Goal: Use online tool/utility: Utilize a website feature to perform a specific function

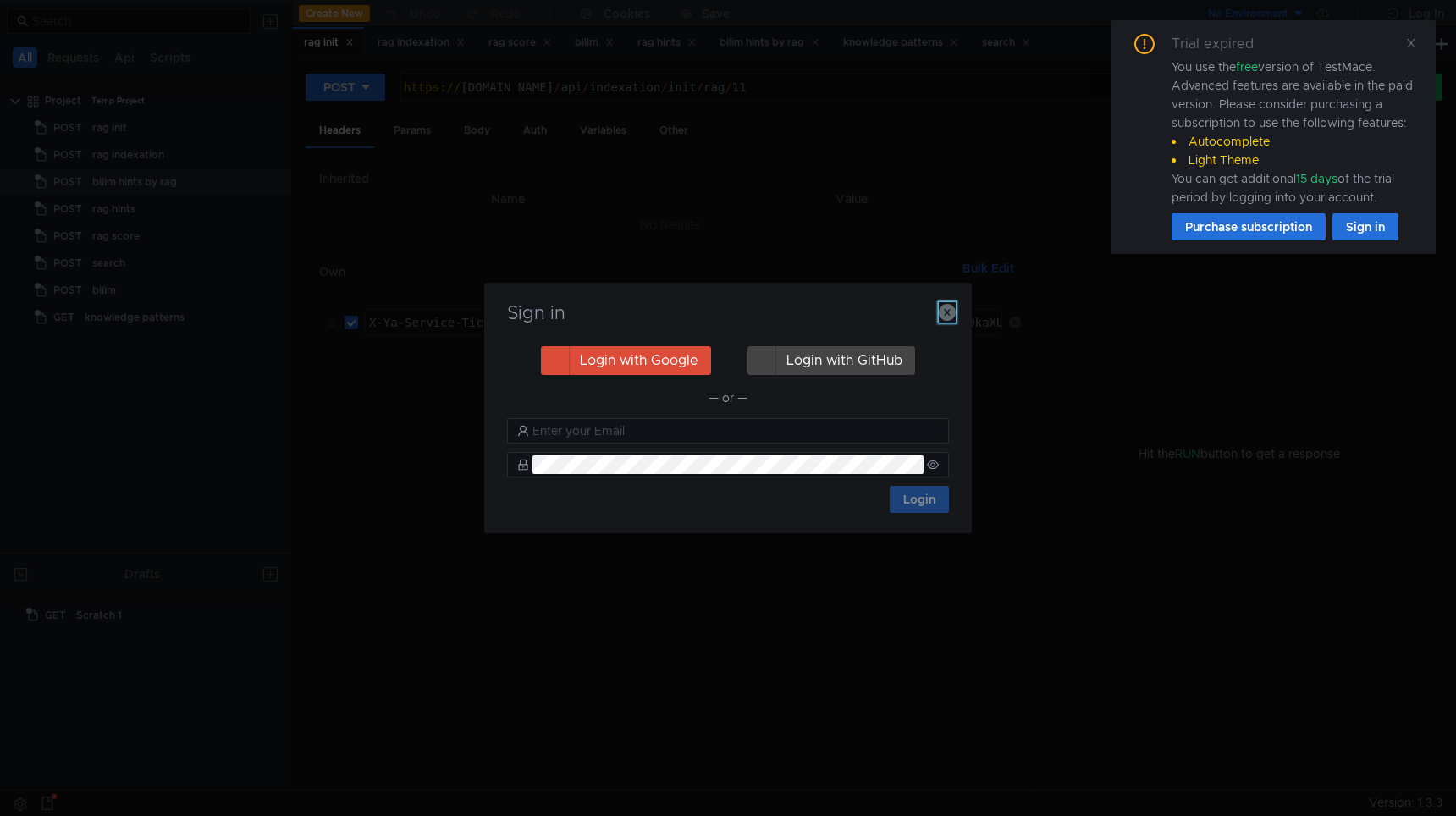
click at [951, 310] on icon "button" at bounding box center [947, 312] width 17 height 17
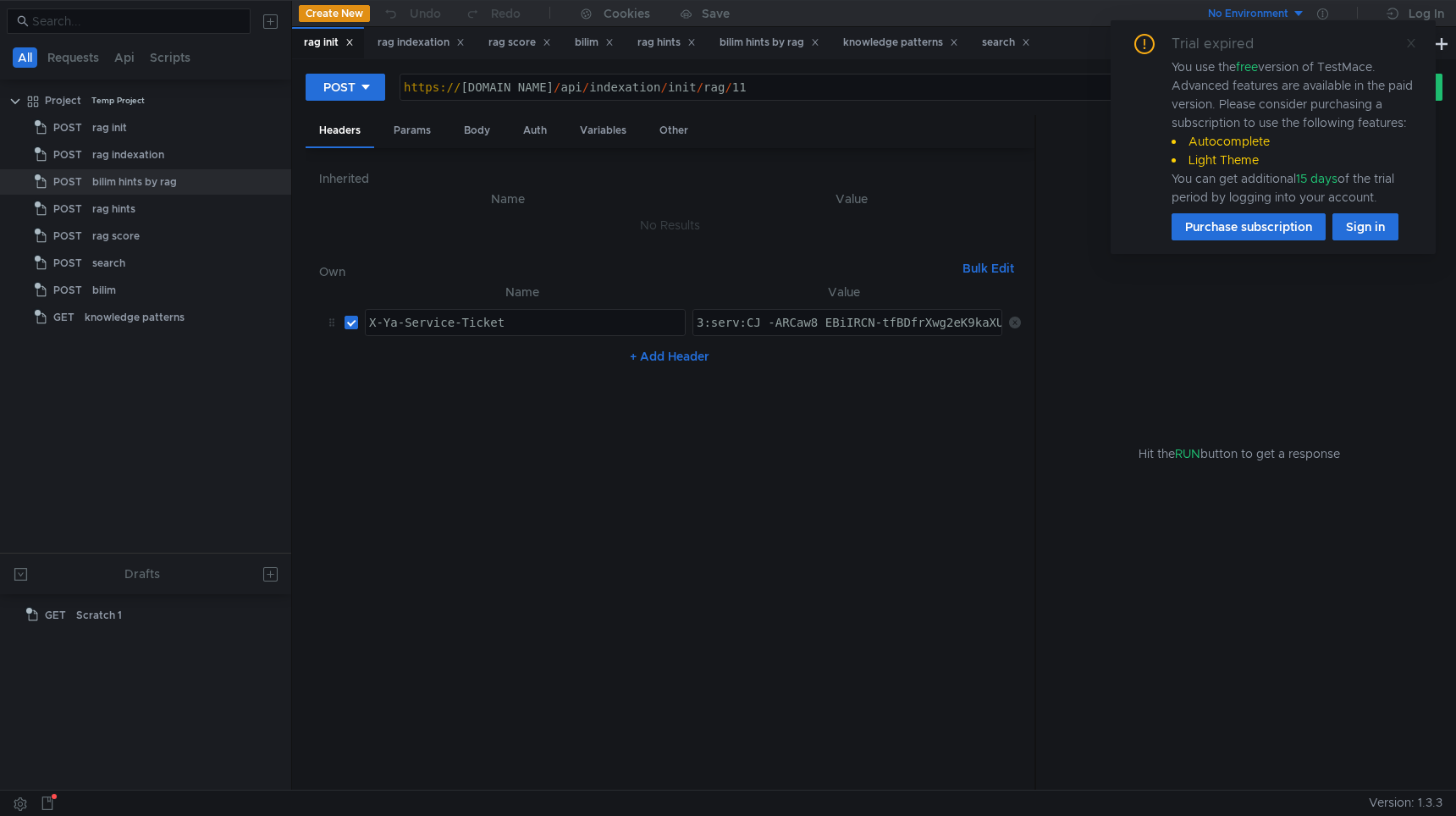
click at [1414, 44] on icon at bounding box center [1410, 43] width 12 height 12
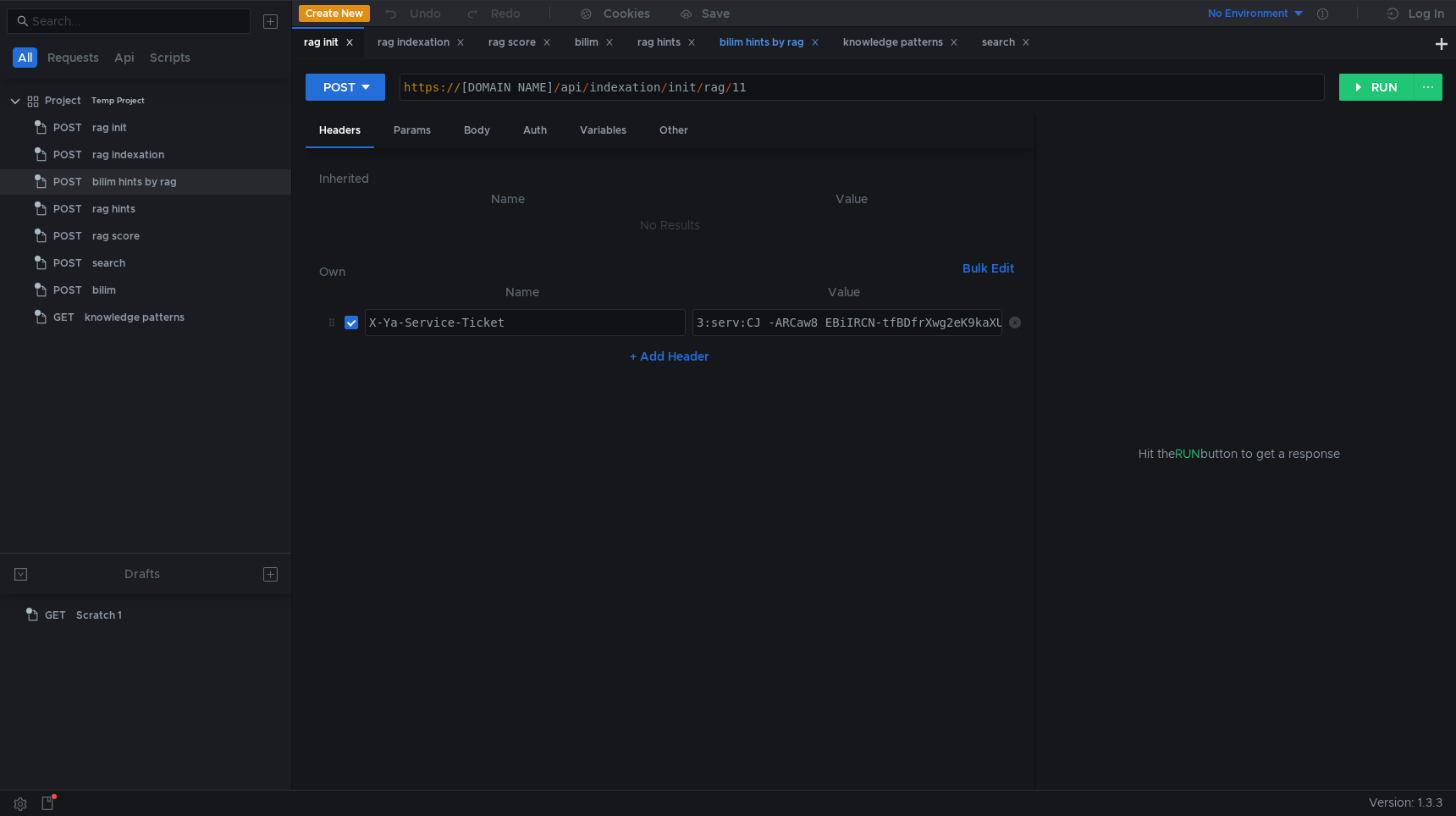
click at [783, 41] on div "bilim hints by rag" at bounding box center [770, 43] width 100 height 18
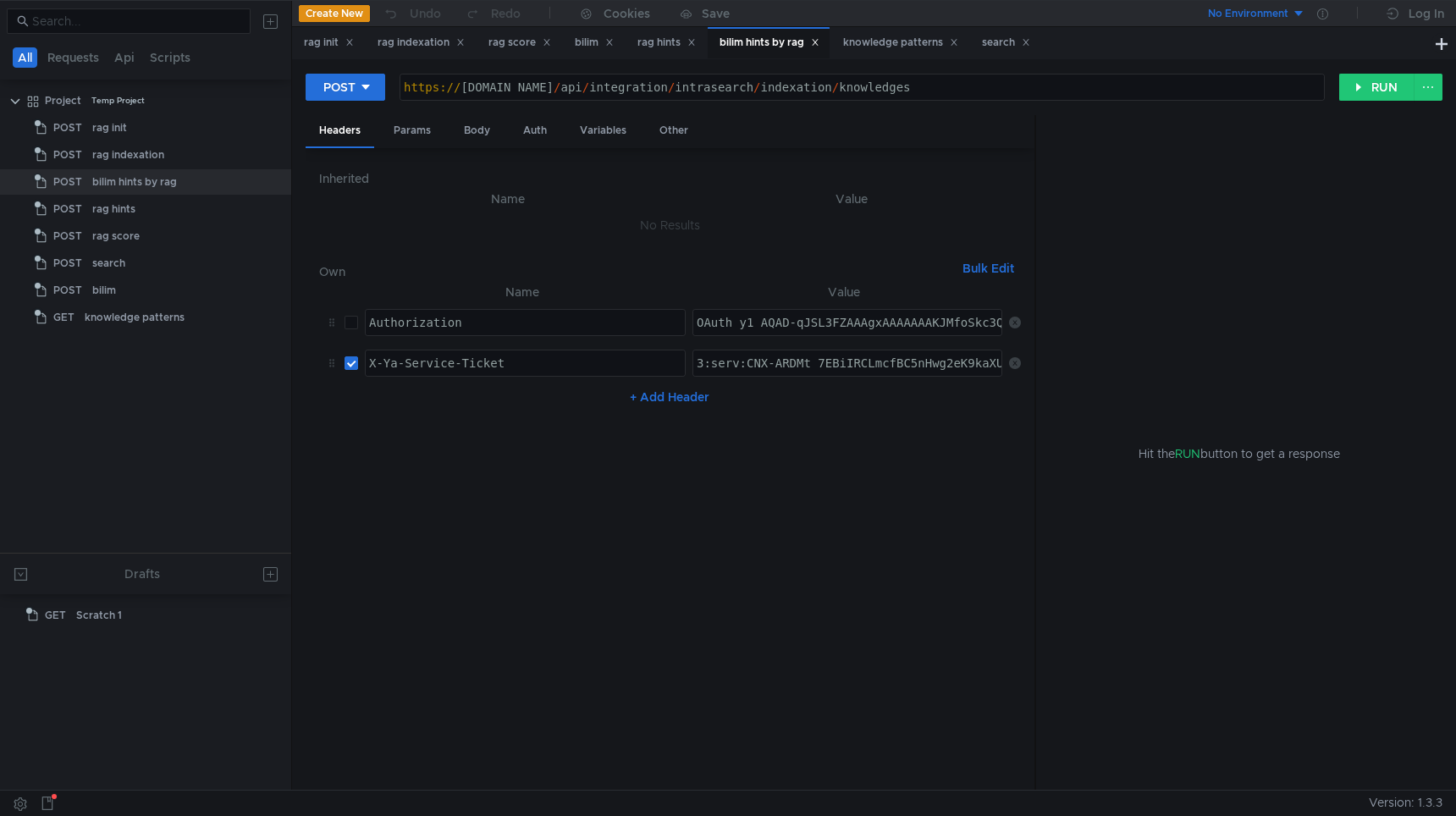
click at [774, 323] on div "OAuth y1_AQAD-qJSL3FZAAAgxAAAAAAAKJMfoSkc3QlMR0WbPc6_6DQt0W_WxBQ" at bounding box center [924, 336] width 462 height 40
type textarea "OAuth y1_AQAD-qJSL3FZAAAgxAAAAAAAKJMfoSkc3QlMR0WbPc6_6DQt0W_WxBQ"
paste textarea "Lv_ARCwxNjFBiIRCLmcfBC5nHwg2eK9kaXU_gE:EuxUaZEZiNPMLm2cDvkJuCzUCGL9NwHNCTemz9GD…"
type textarea "3:serv:CLv_ARCwxNjFBiIRCLmcfBC5nHwg2eK9kaXU_gE:EuxUaZEZiNPMLm2cDvkJuCzUCGL9NwHN…"
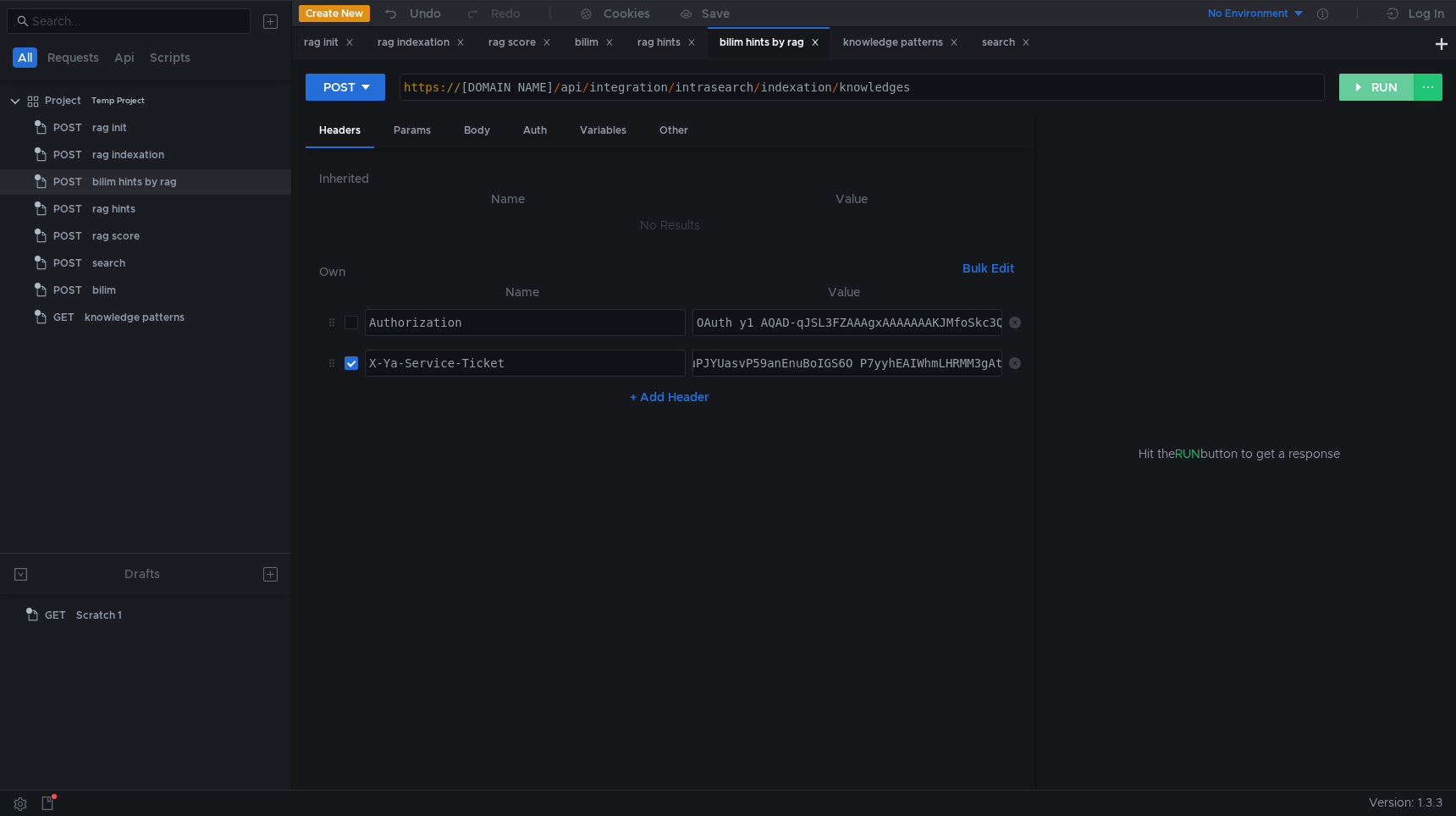
click at [1383, 89] on button "RUN" at bounding box center [1376, 87] width 75 height 27
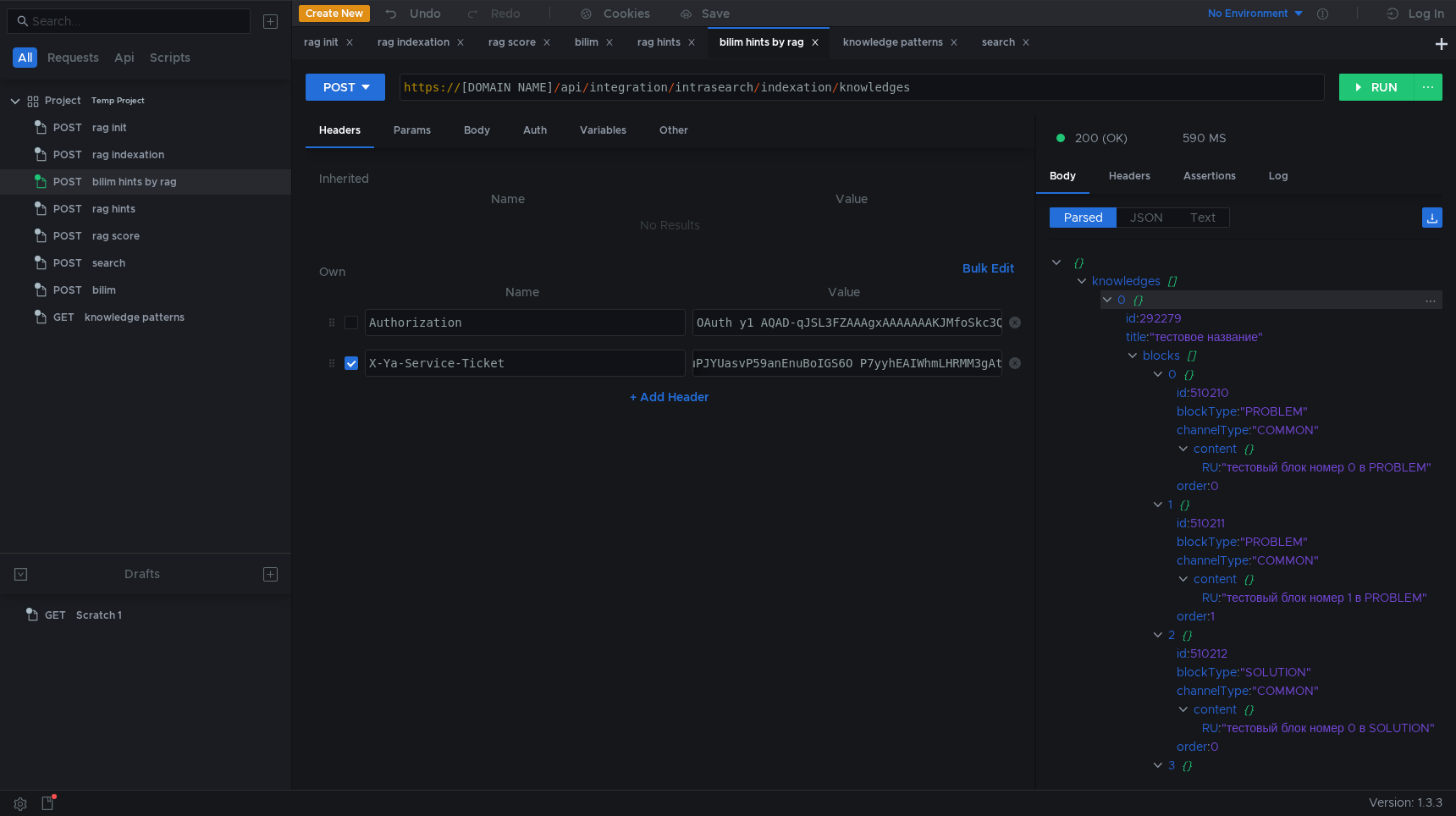
click at [1108, 299] on clr-icon at bounding box center [1107, 300] width 13 height 13
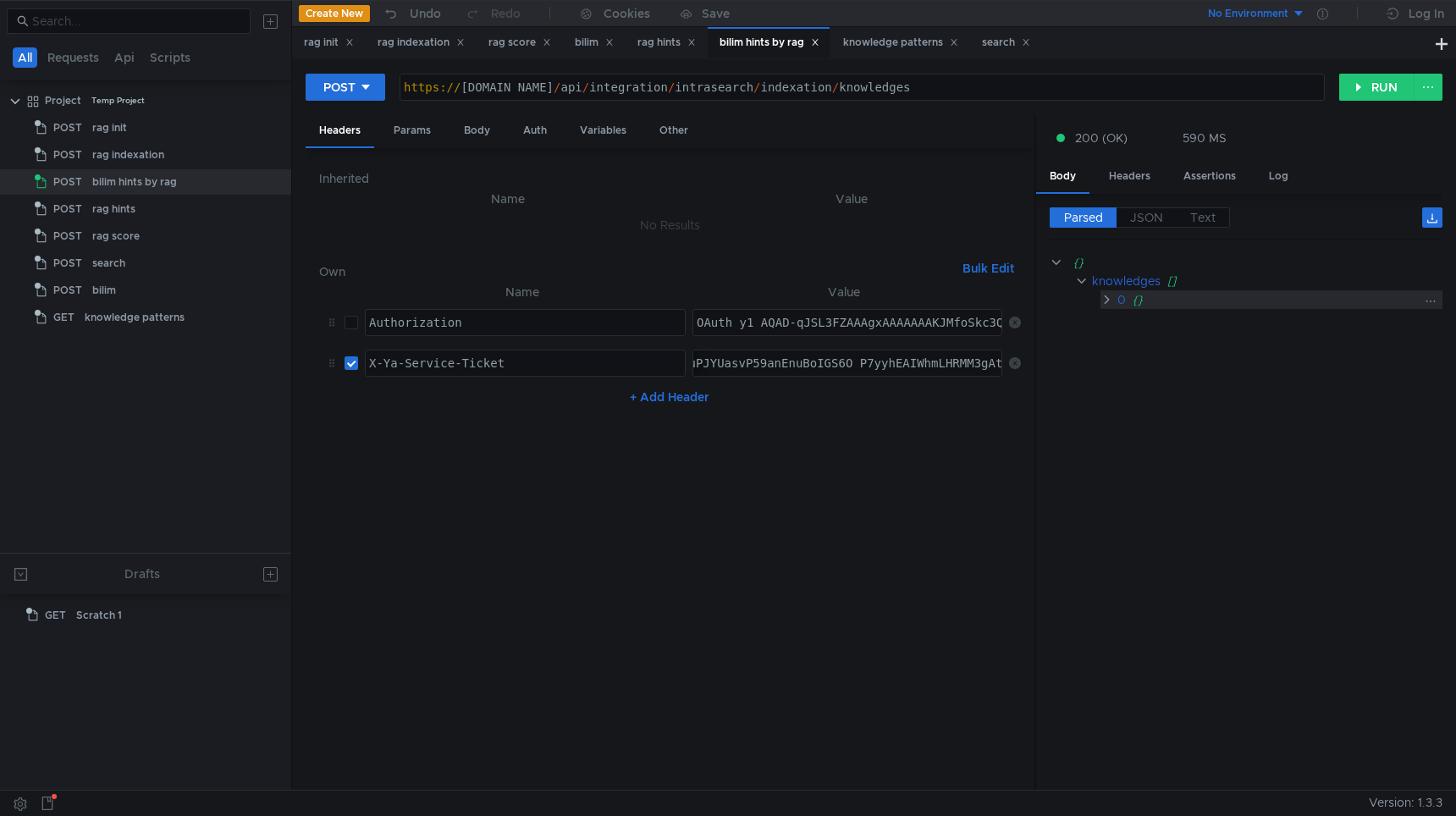
click at [1108, 299] on clr-icon at bounding box center [1107, 300] width 13 height 13
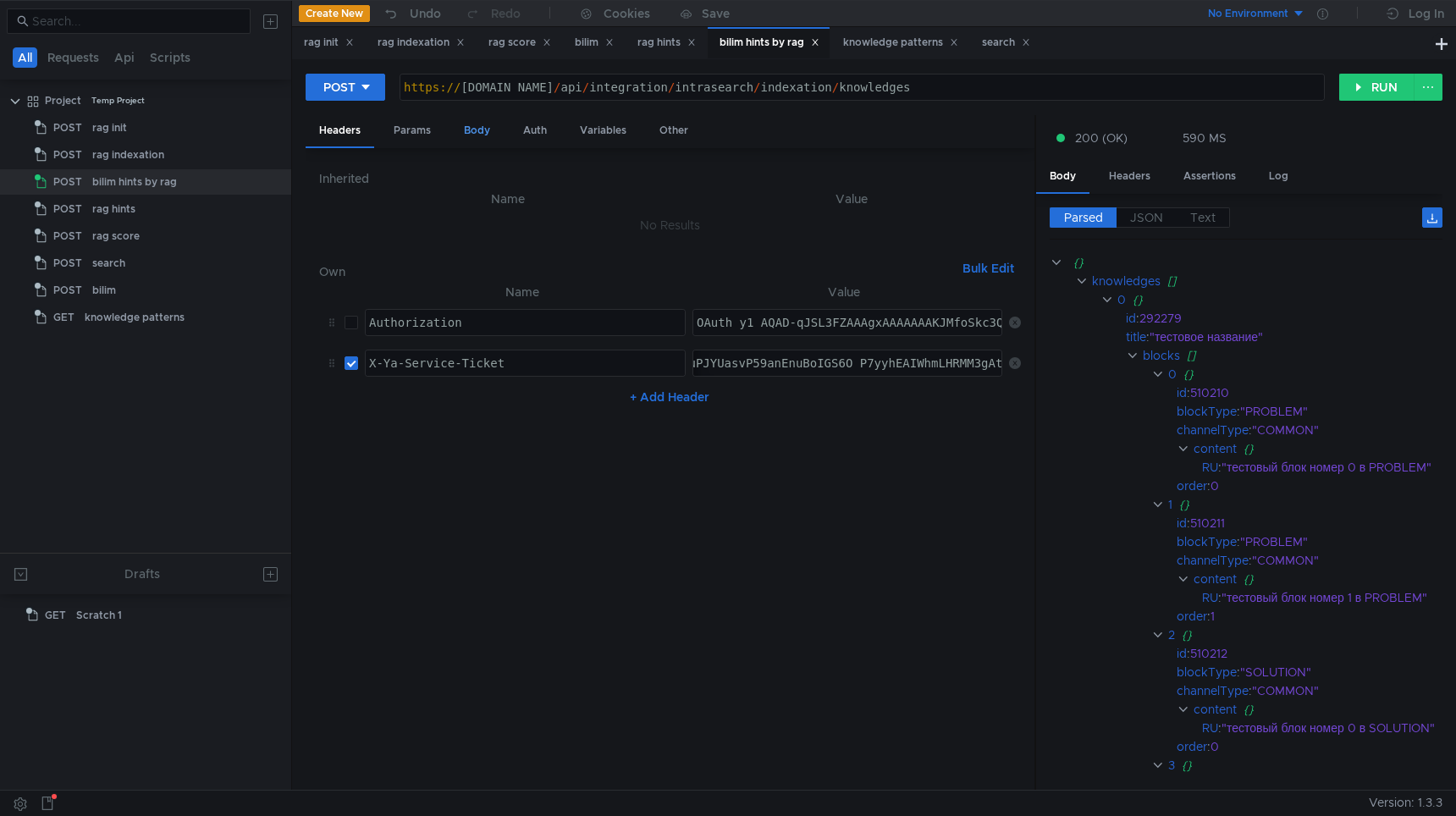
click at [467, 135] on div "Body" at bounding box center [478, 131] width 54 height 31
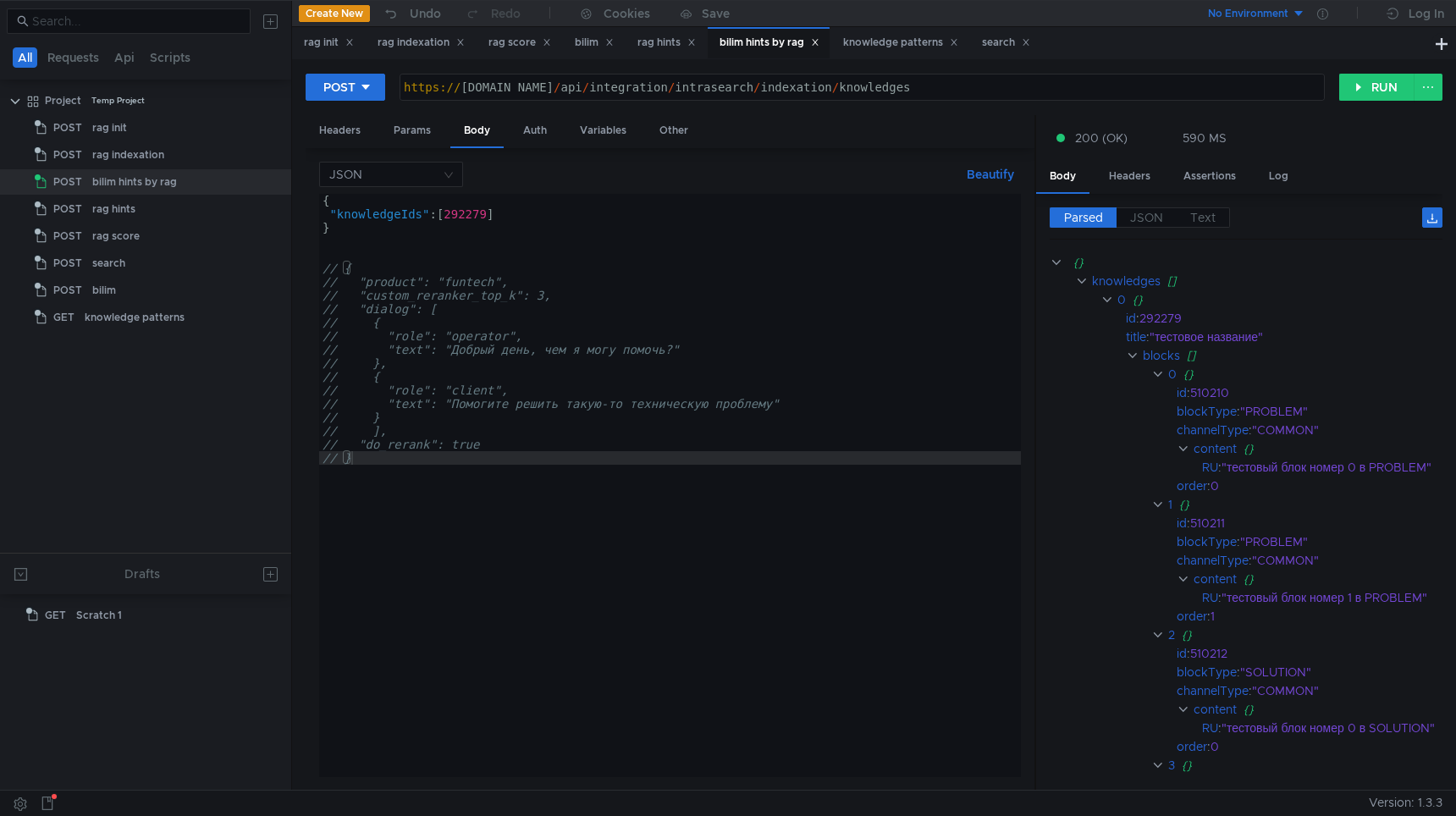
type textarea ""knowledgeIds": [292279]"
click at [458, 217] on div "{ "knowledgeIds" : [ 292279 ] } // { // "product": "funtech", // "custom_rerank…" at bounding box center [670, 499] width 702 height 610
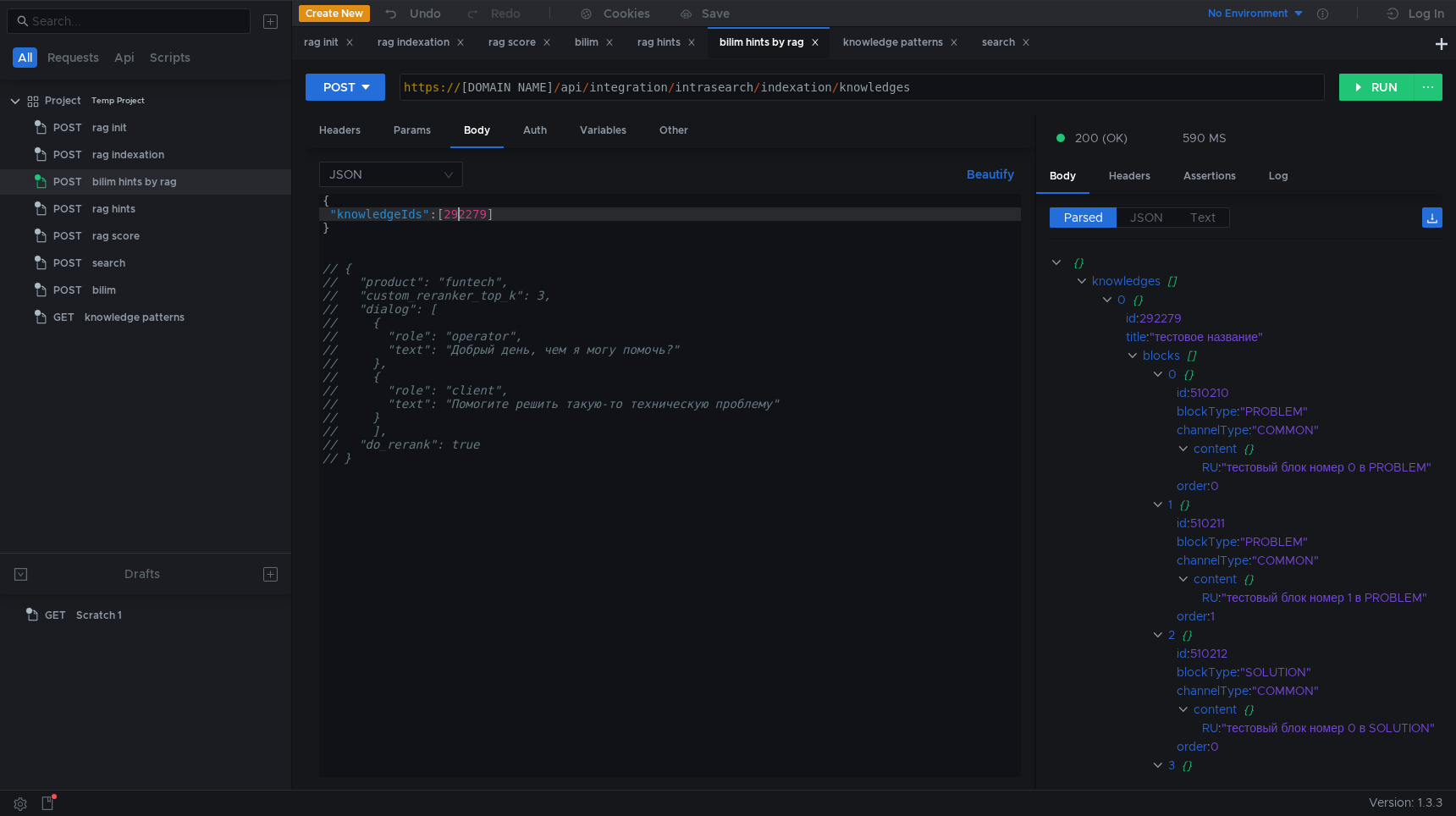
click at [458, 217] on div "{ "knowledgeIds" : [ 292279 ] } // { // "product": "funtech", // "custom_rerank…" at bounding box center [670, 499] width 702 height 610
paste textarea
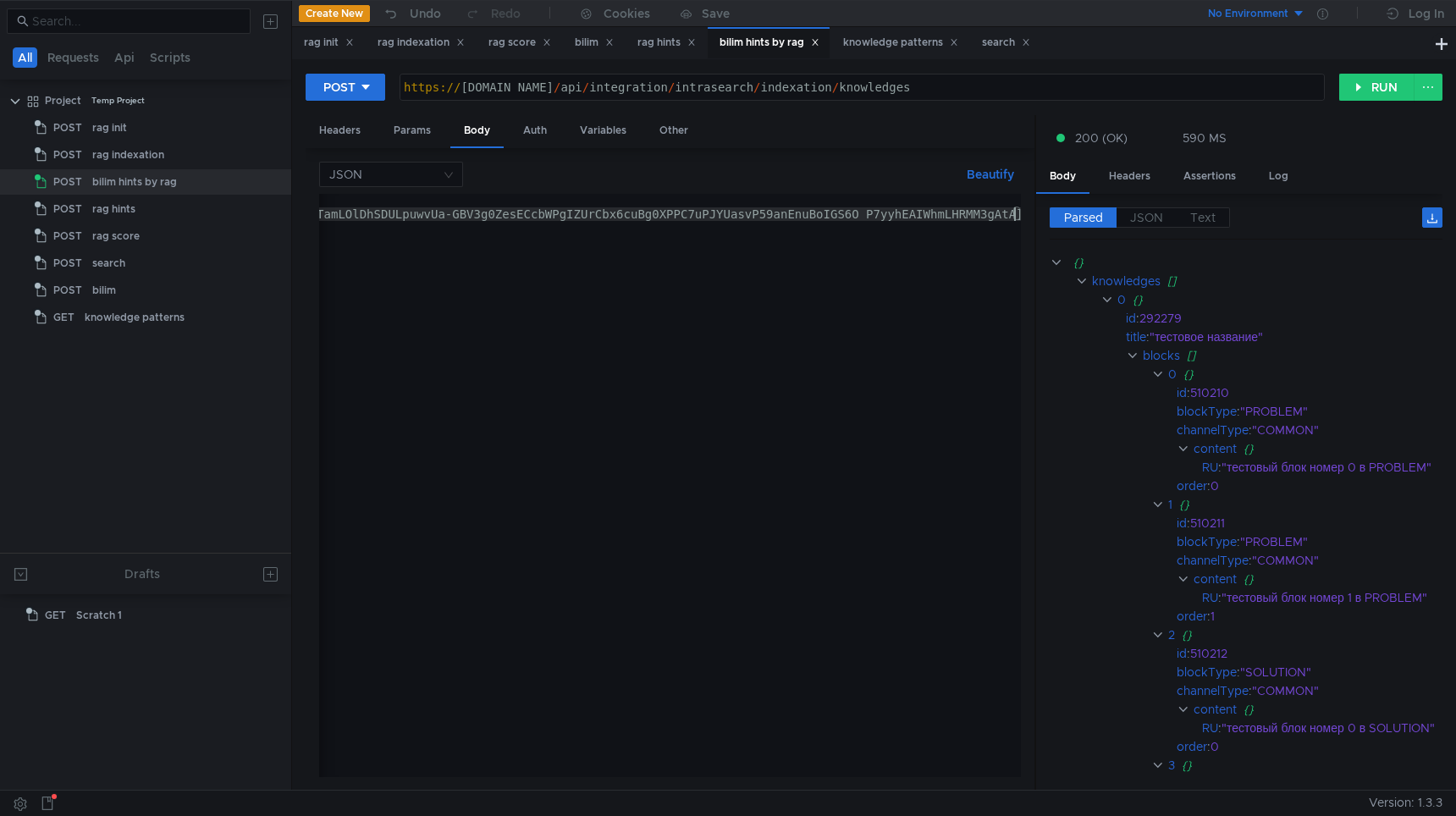
scroll to position [0, 2204]
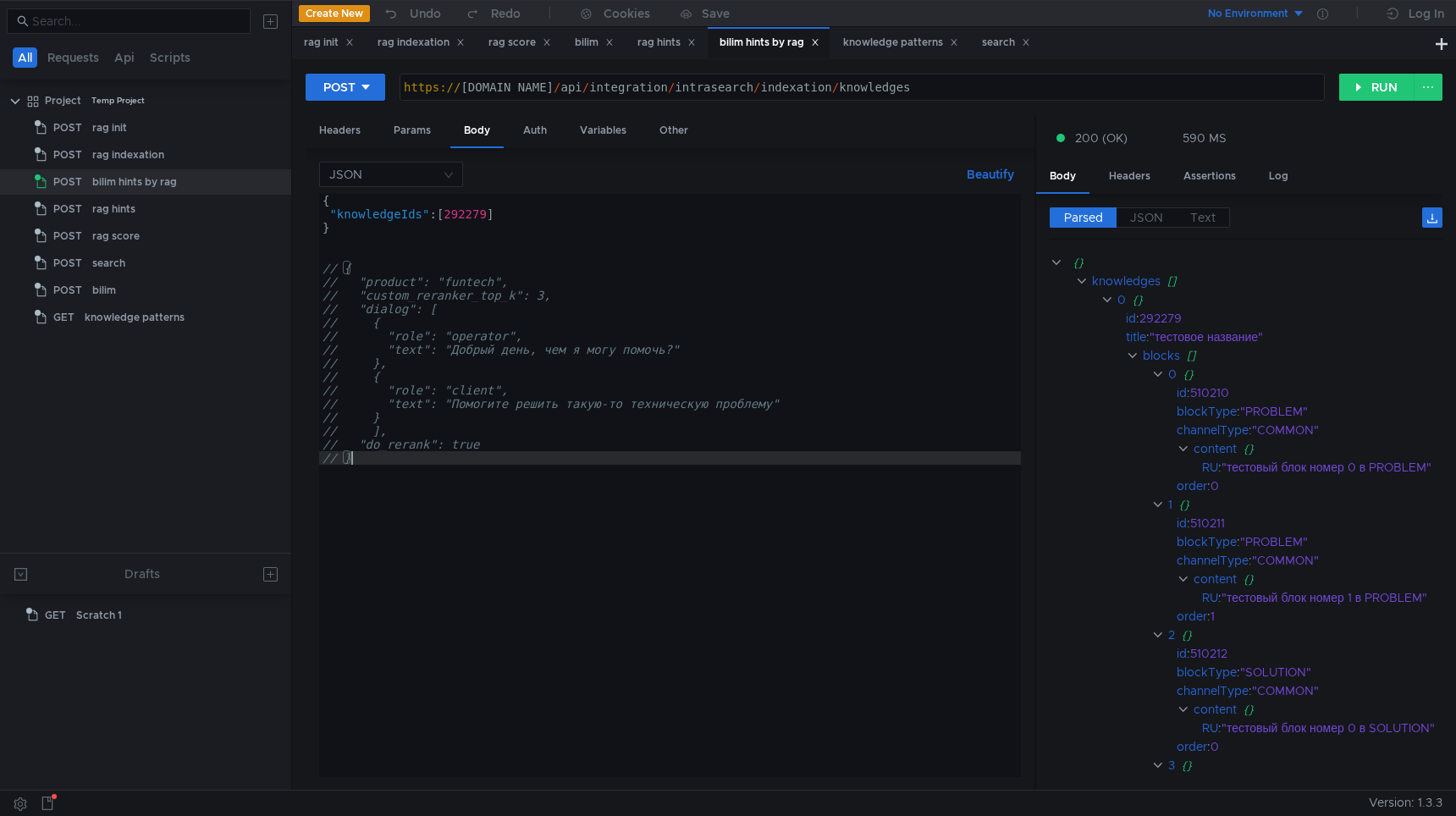
click at [458, 215] on div "{ "knowledgeIds" : [ 292279 ] } // { // "product": "funtech", // "custom_rerank…" at bounding box center [670, 499] width 702 height 610
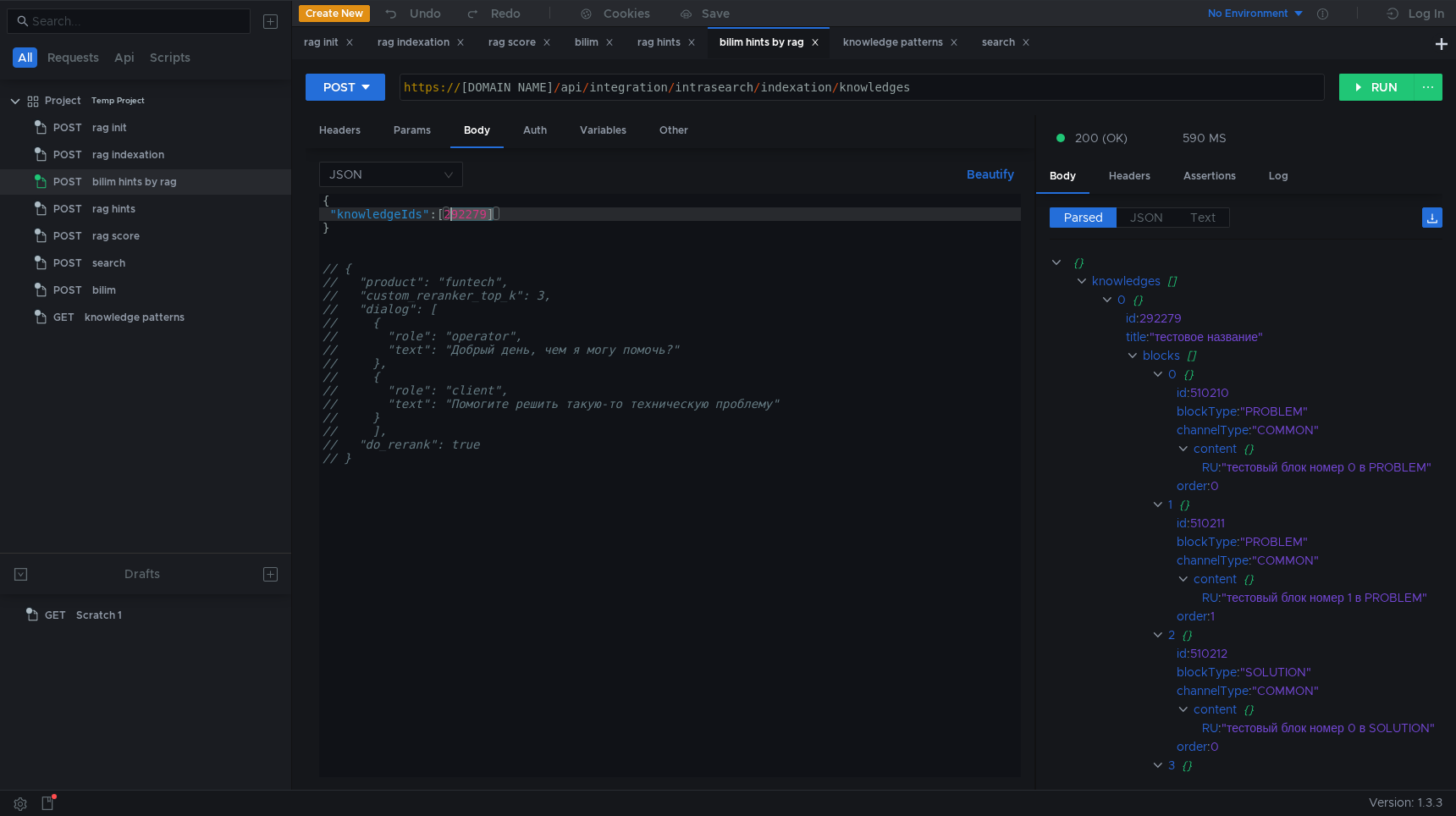
click at [458, 215] on div "{ "knowledgeIds" : [ 292279 ] } // { // "product": "funtech", // "custom_rerank…" at bounding box center [670, 499] width 702 height 610
paste textarea "89547"
type textarea ""knowledgeIds": [289547]"
click at [1366, 88] on button "RUN" at bounding box center [1376, 87] width 75 height 27
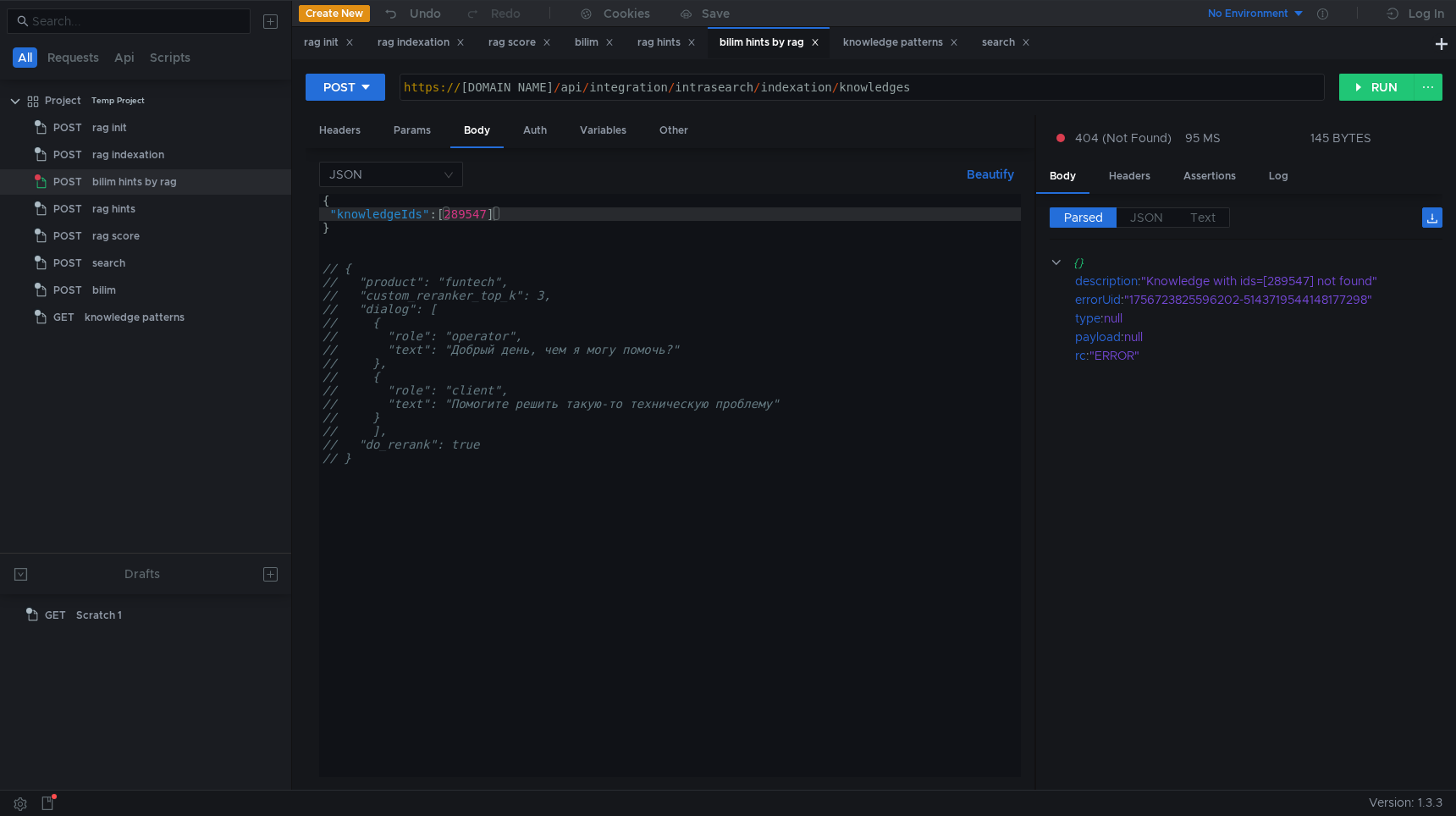
click at [1033, 89] on div "https:// test-api.bilim.yandex-team.ru / api / integration / intrasearch / inde…" at bounding box center [862, 100] width 924 height 40
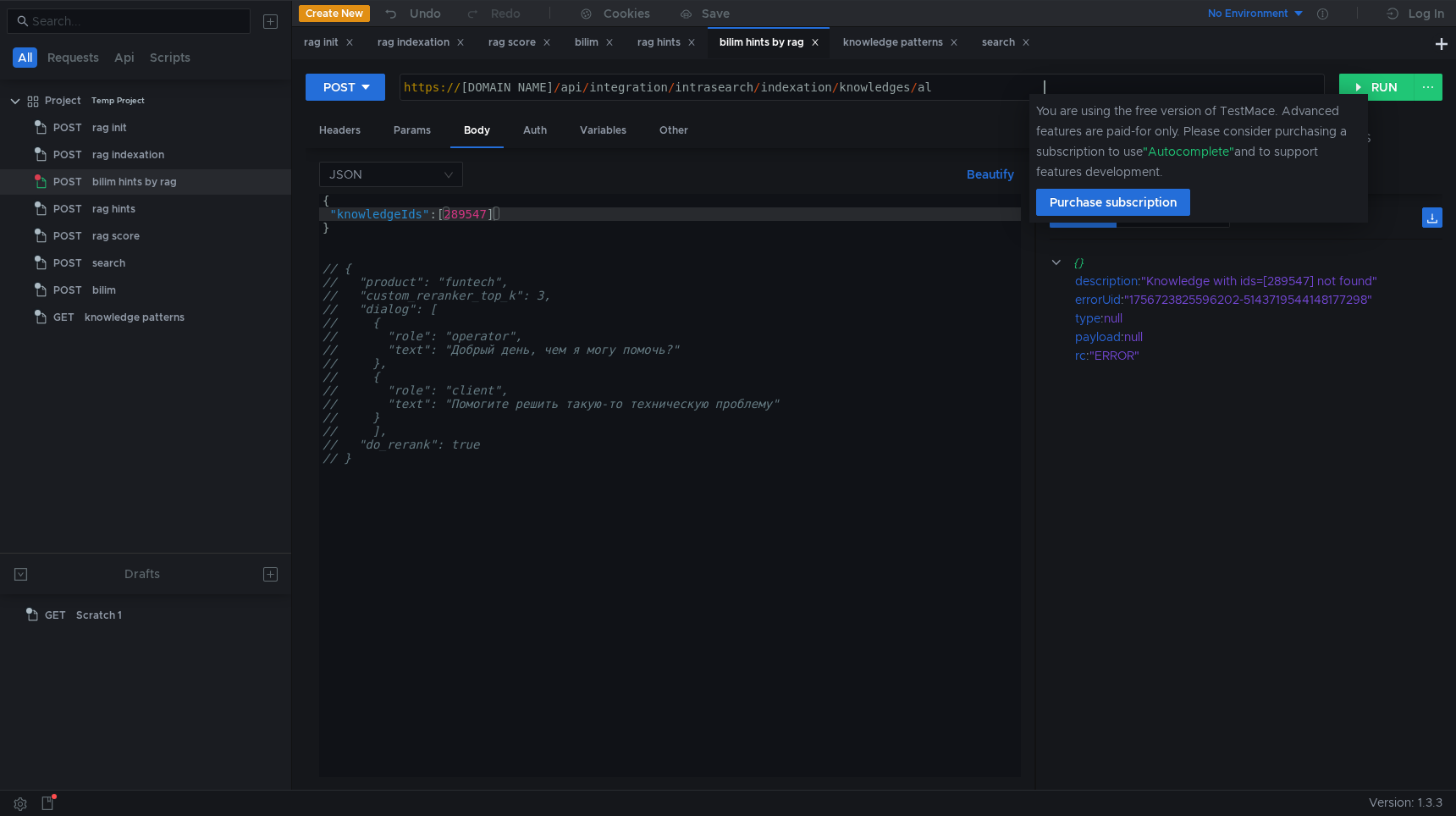
scroll to position [0, 46]
type textarea "https://test-api.bilim.yandex-team.ru/api/integration/intrasearch/indexation/kn…"
click at [347, 74] on button "POST" at bounding box center [345, 87] width 80 height 27
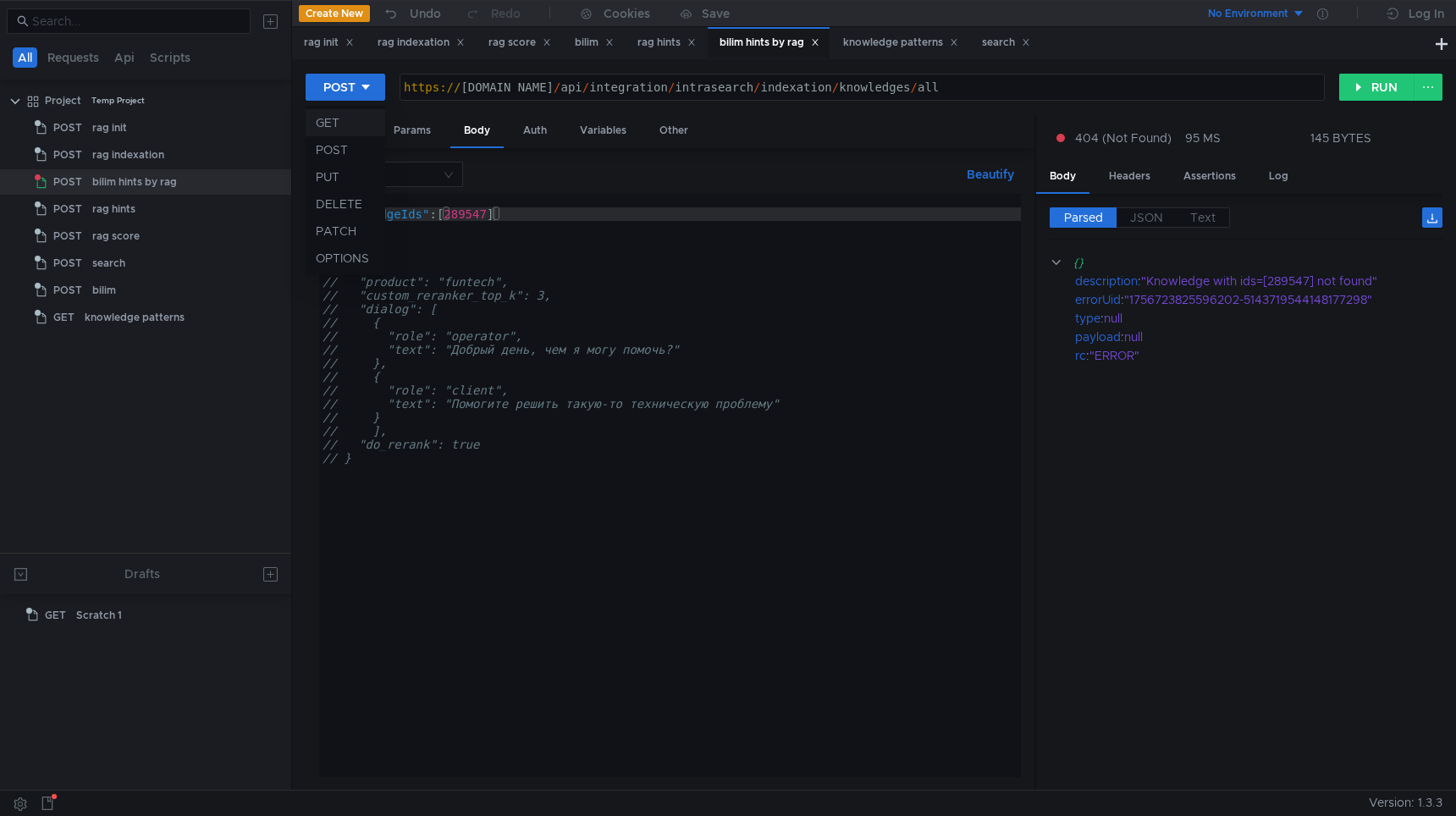
click at [339, 122] on li "GET" at bounding box center [345, 123] width 80 height 27
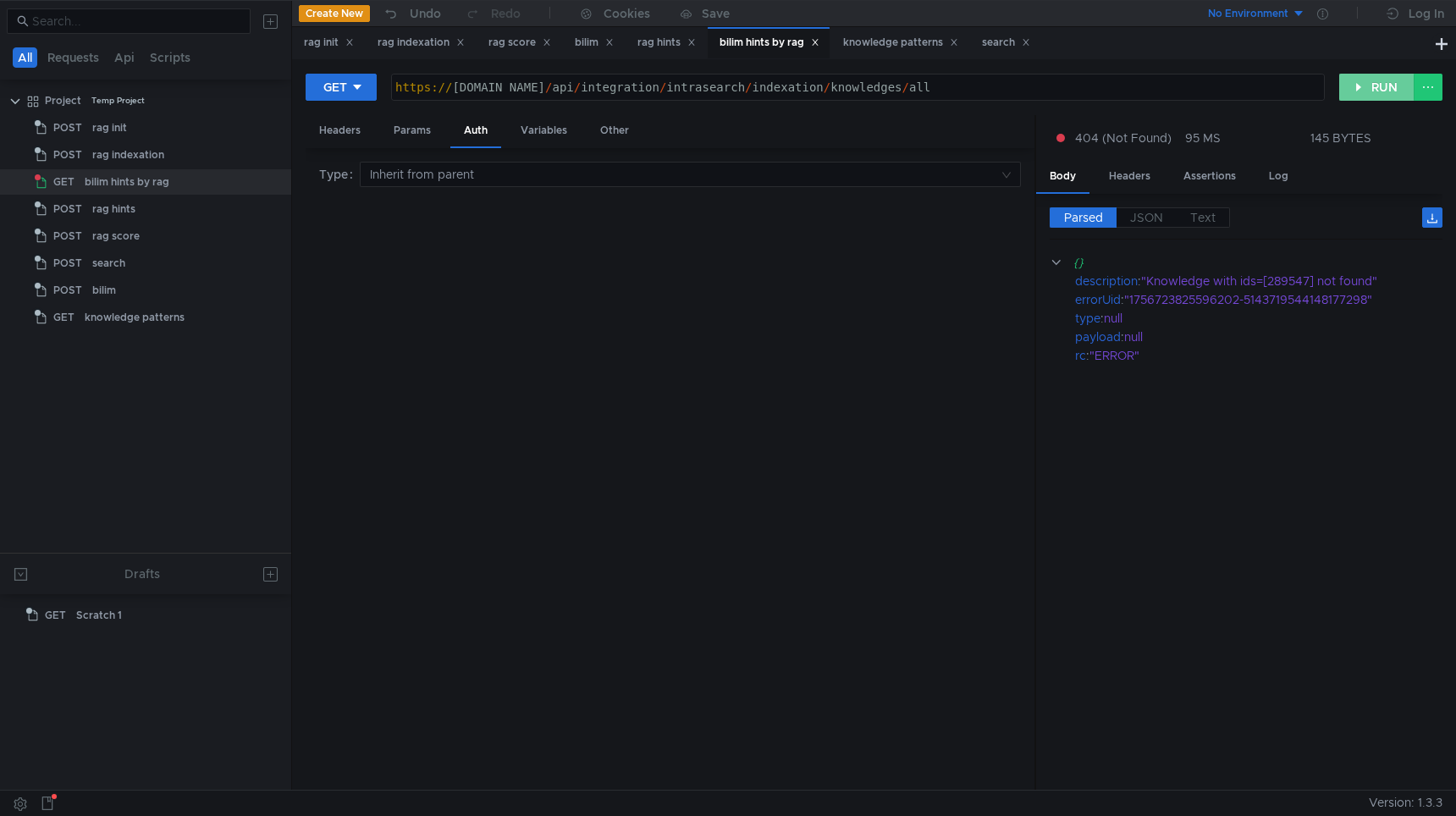
click at [1363, 88] on button "RUN" at bounding box center [1376, 87] width 75 height 27
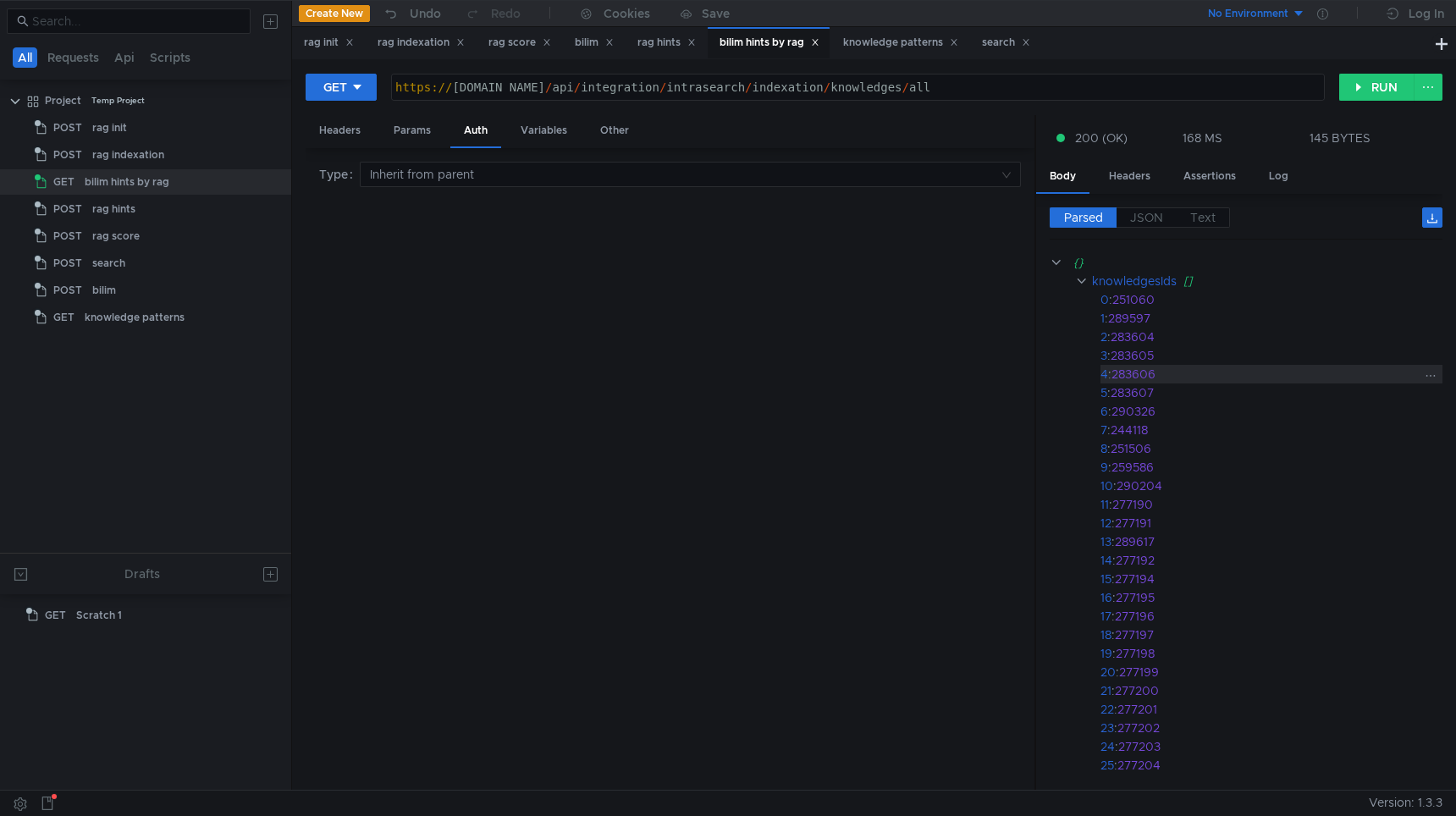
click at [1281, 377] on div "283606" at bounding box center [1266, 374] width 309 height 19
click at [1120, 170] on div "Headers" at bounding box center [1130, 176] width 69 height 31
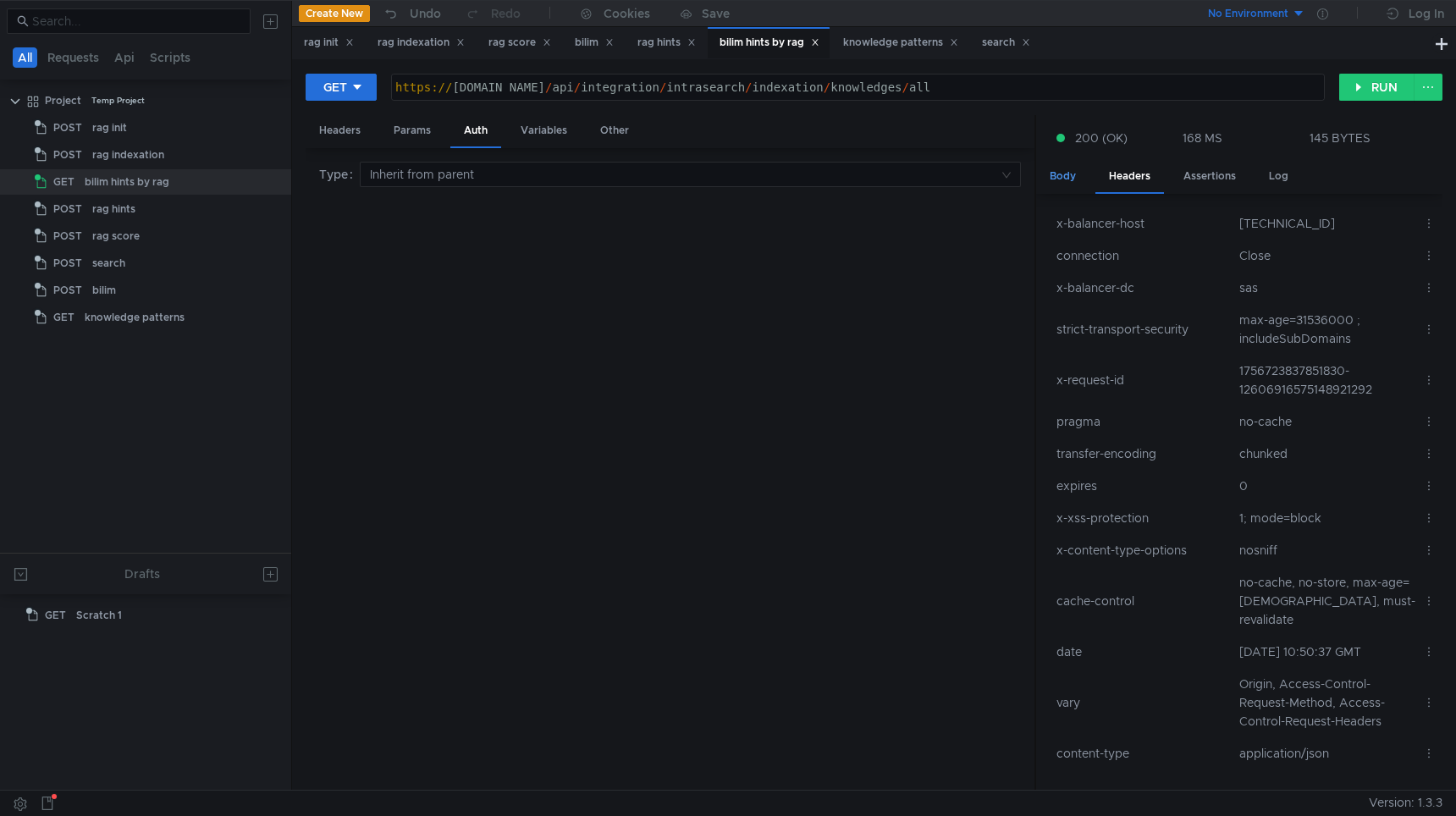
click at [1054, 178] on div "Body" at bounding box center [1063, 176] width 54 height 31
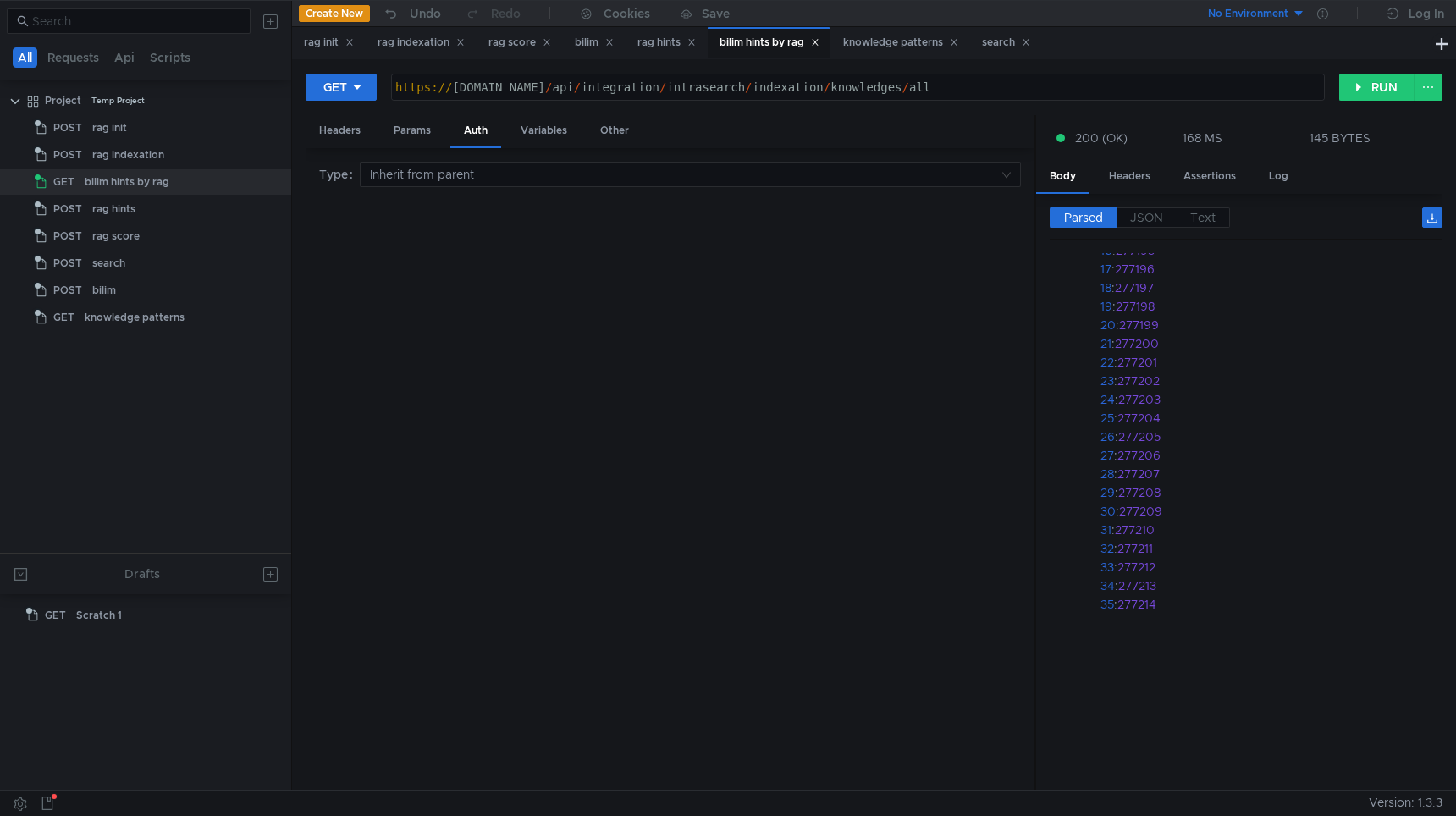
scroll to position [0, 0]
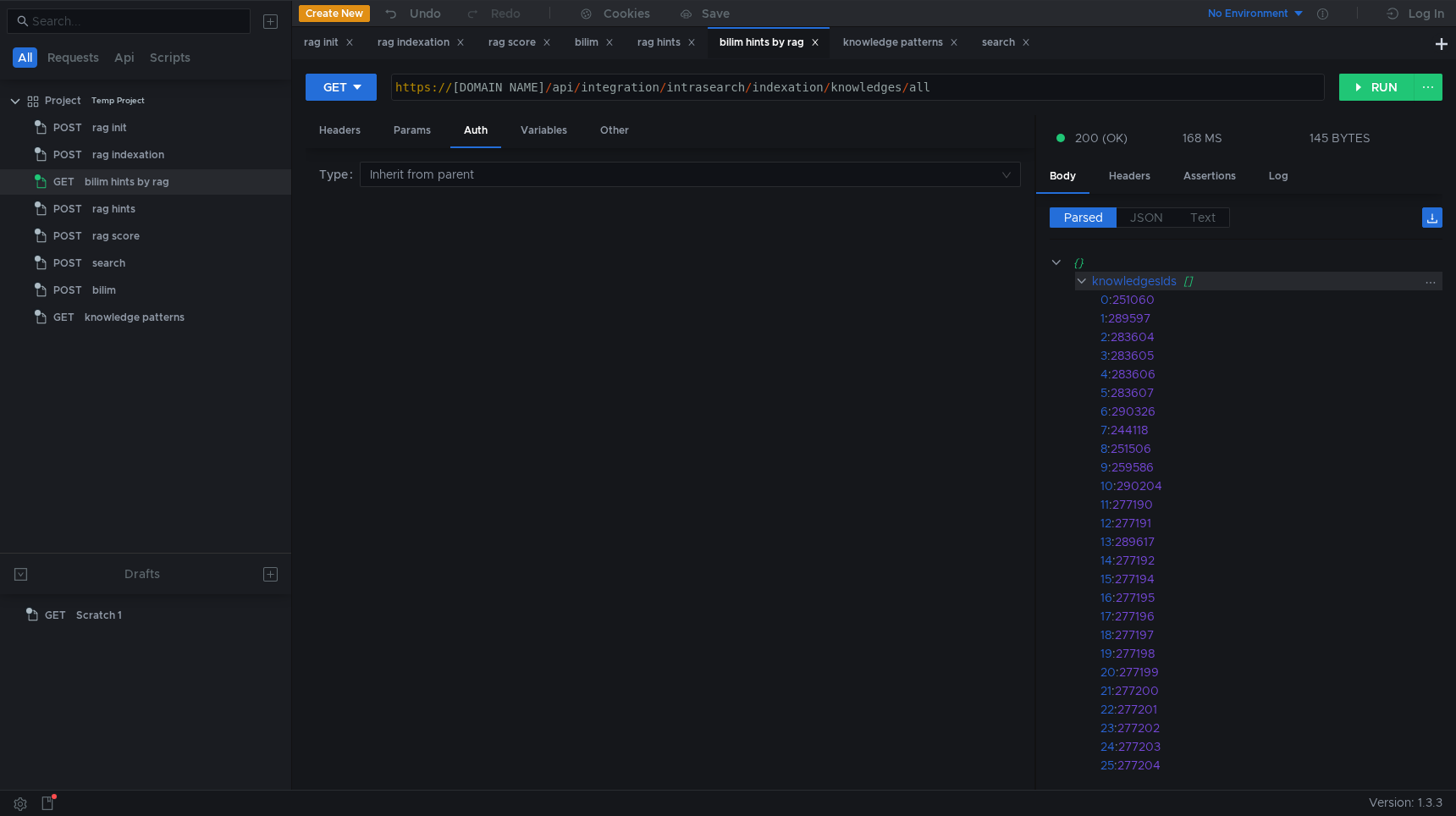
click at [1080, 278] on clr-icon at bounding box center [1081, 281] width 13 height 13
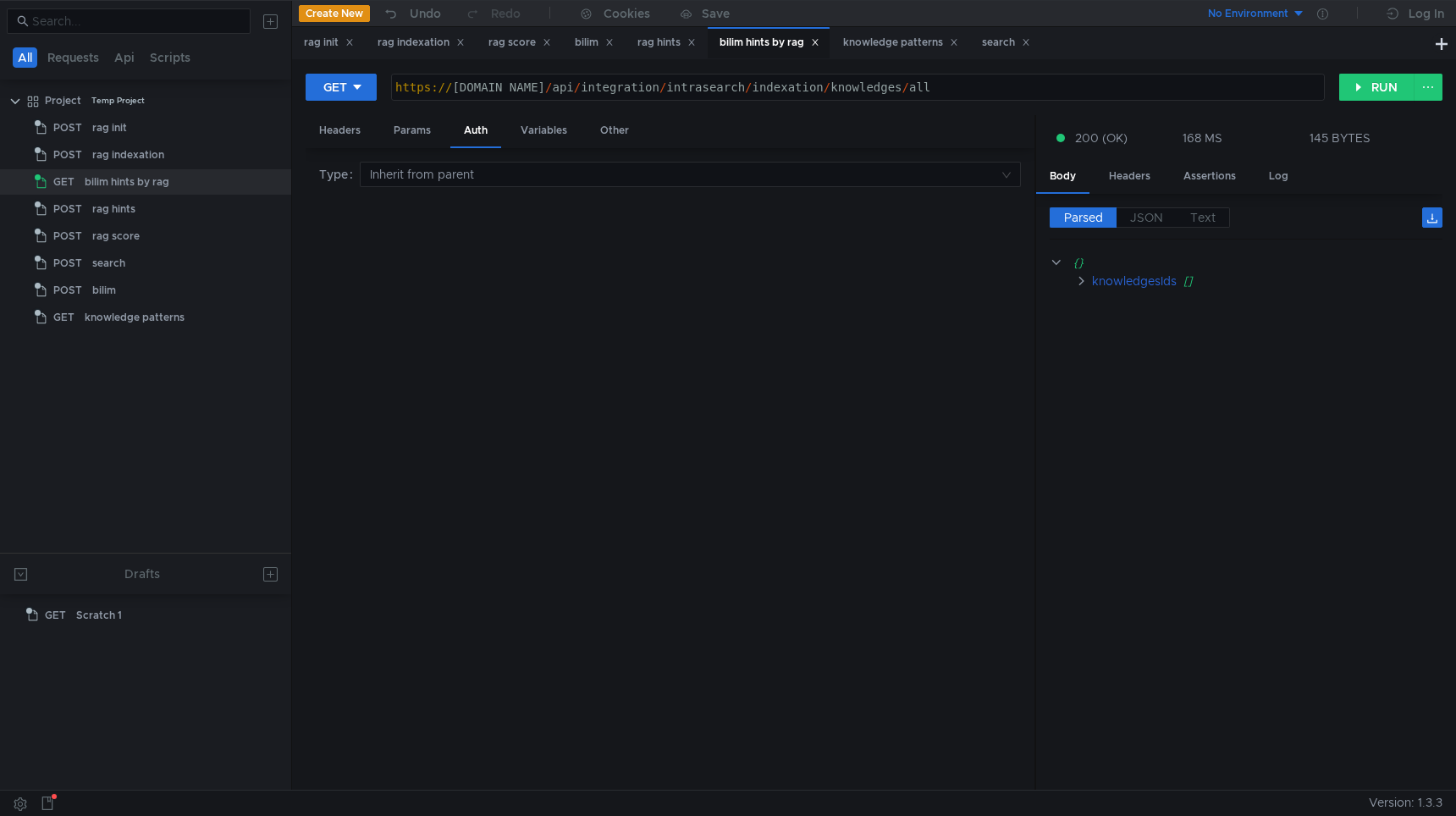
click at [1180, 391] on cdk-virtual-scroll-viewport "{} knowledgesIds []" at bounding box center [1246, 515] width 393 height 524
click at [1147, 210] on span "JSON" at bounding box center [1147, 217] width 33 height 15
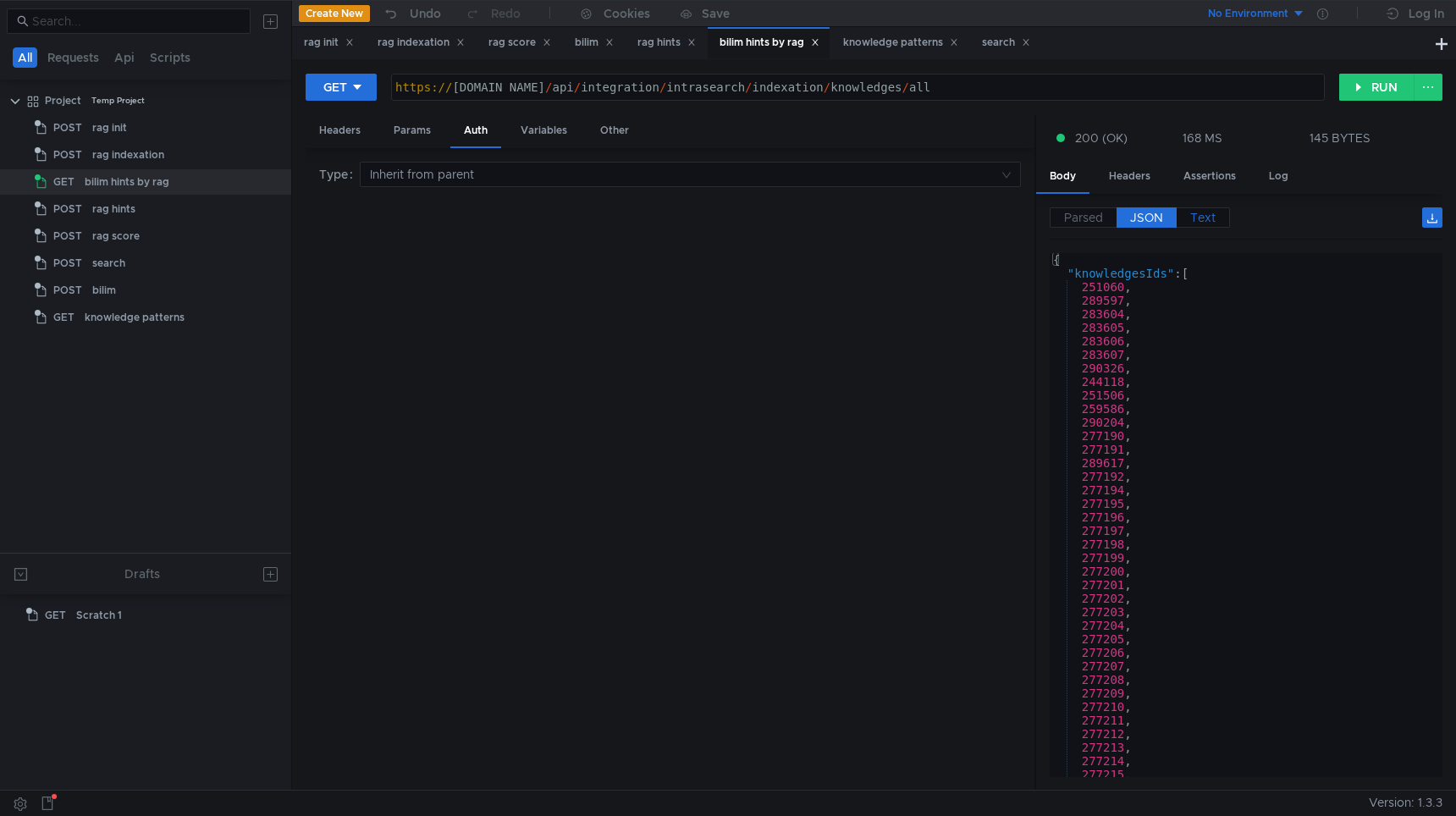
click at [1203, 210] on span "Text" at bounding box center [1203, 217] width 25 height 15
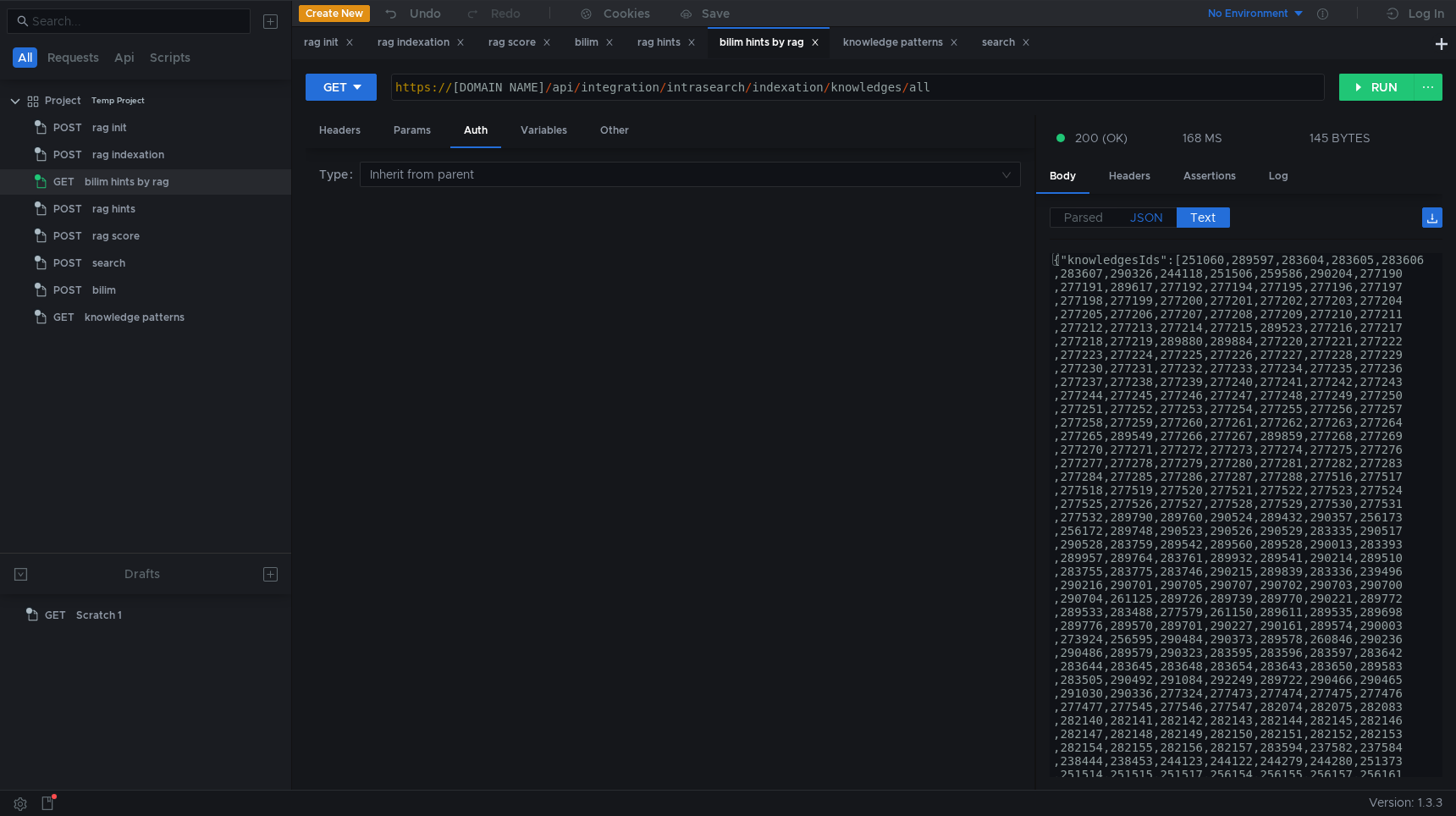
click at [1146, 217] on span "JSON" at bounding box center [1147, 217] width 33 height 15
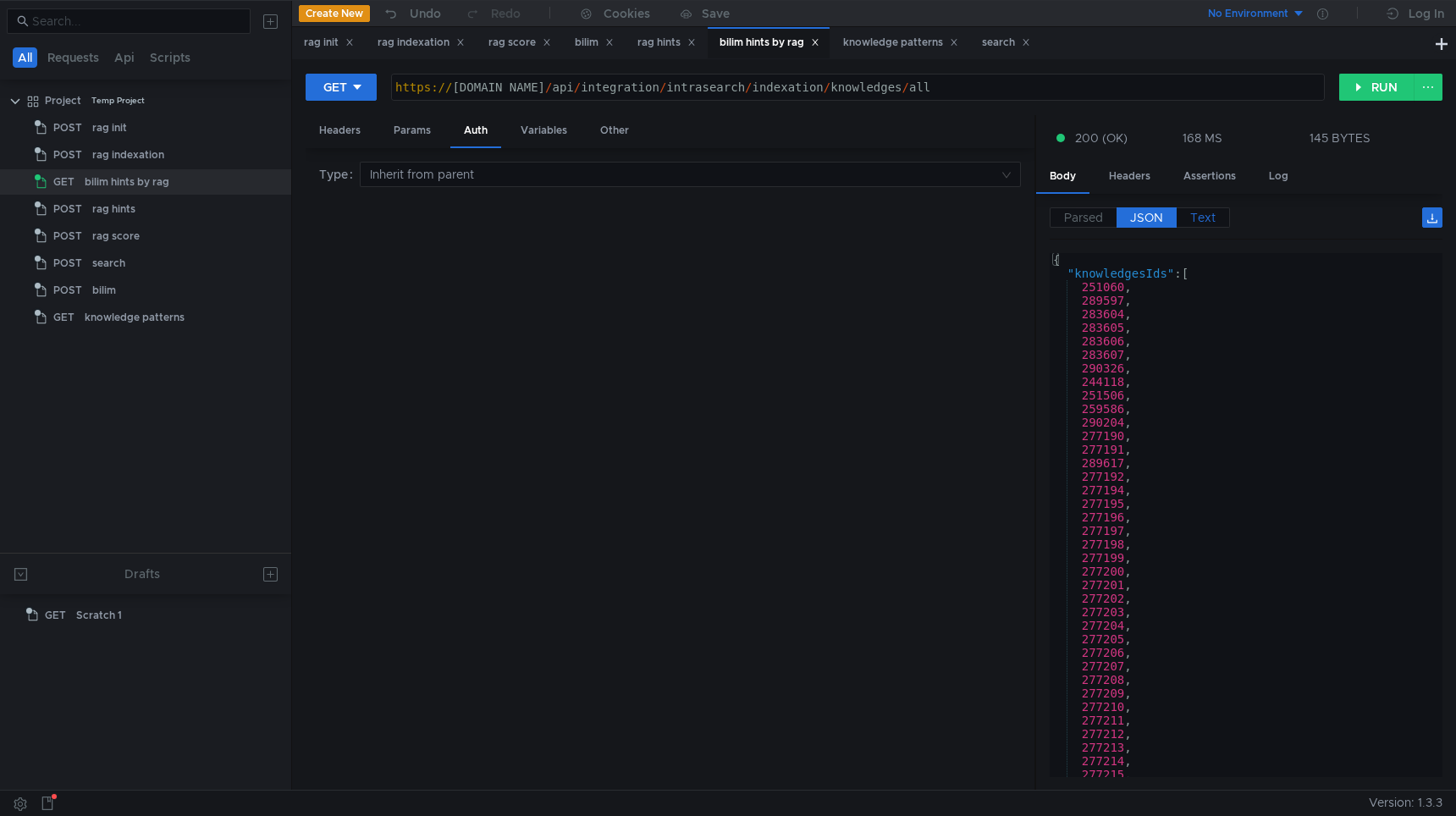
click at [1215, 218] on span "Text" at bounding box center [1203, 217] width 25 height 15
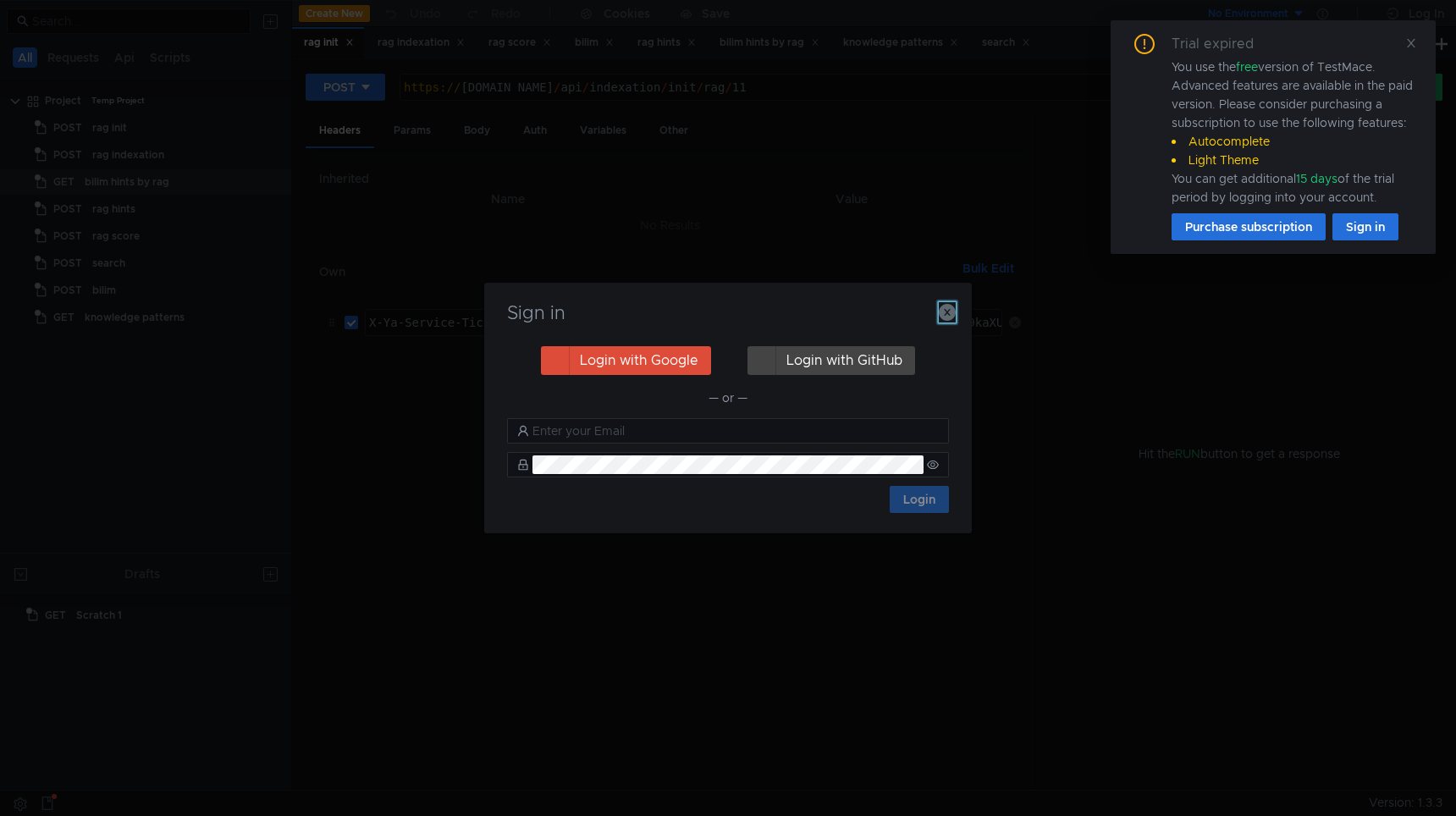
click at [947, 308] on icon "button" at bounding box center [947, 312] width 17 height 17
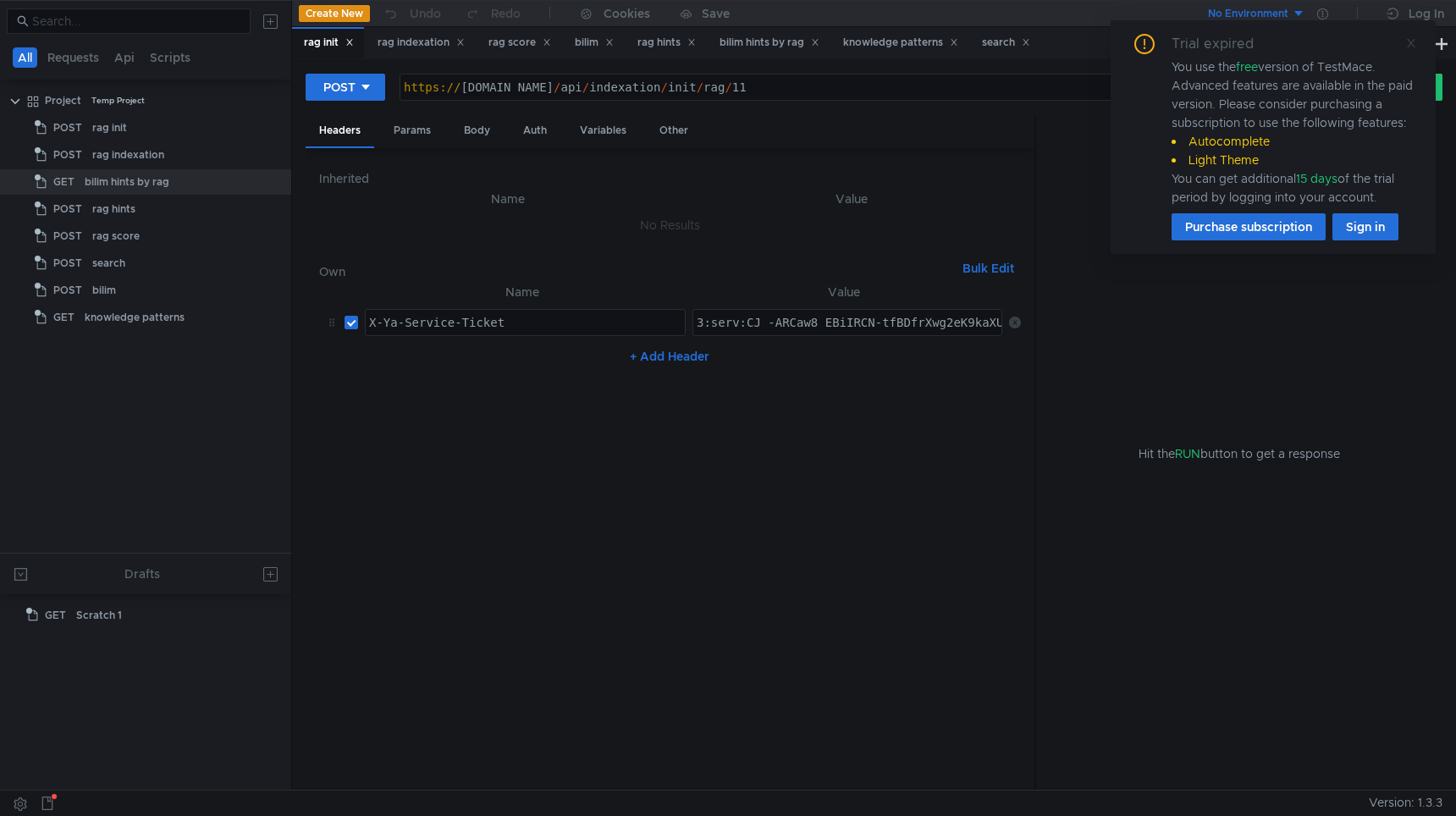
click at [1411, 38] on icon at bounding box center [1410, 43] width 12 height 12
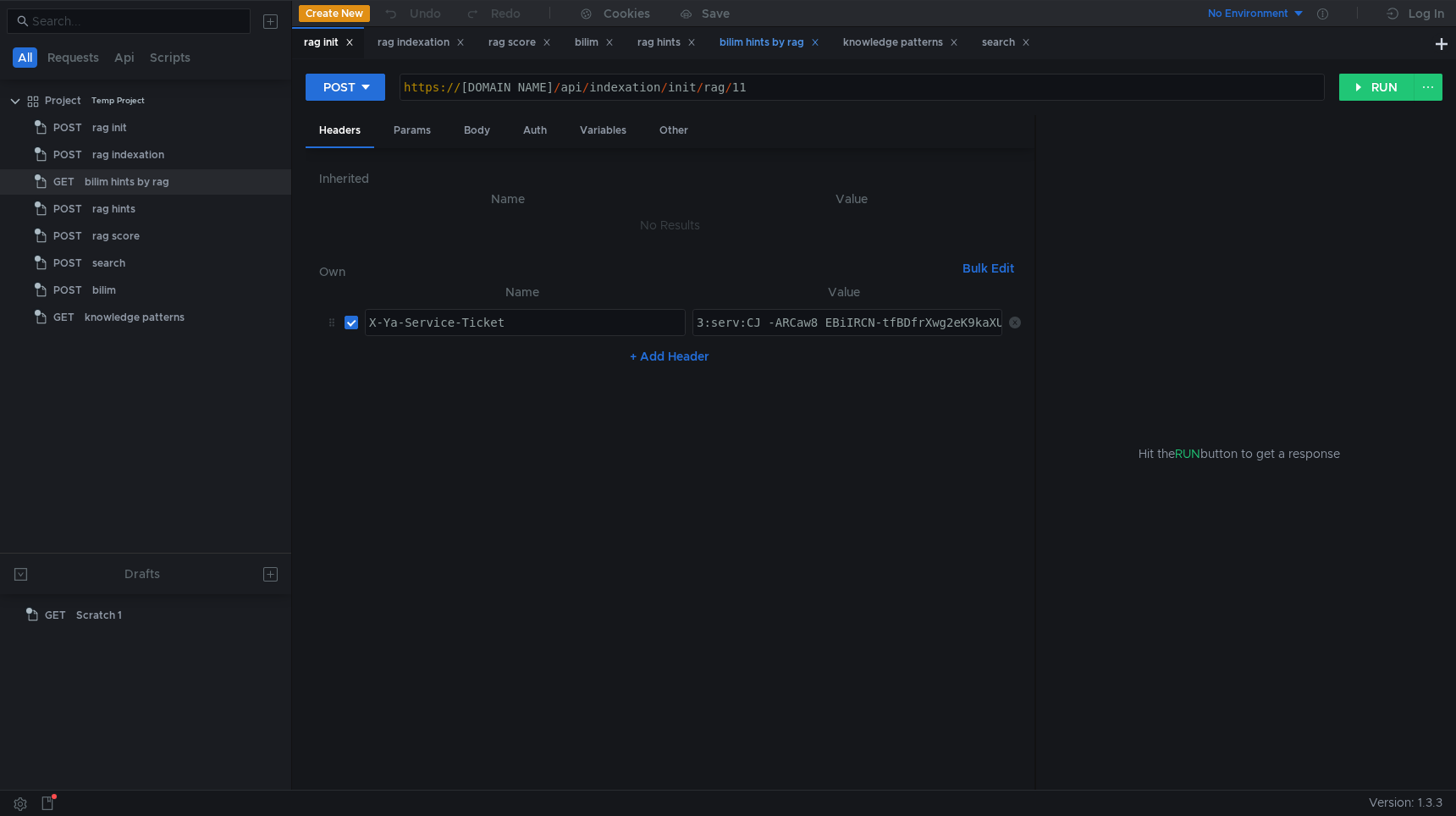
click at [784, 38] on div "bilim hints by rag" at bounding box center [770, 43] width 100 height 18
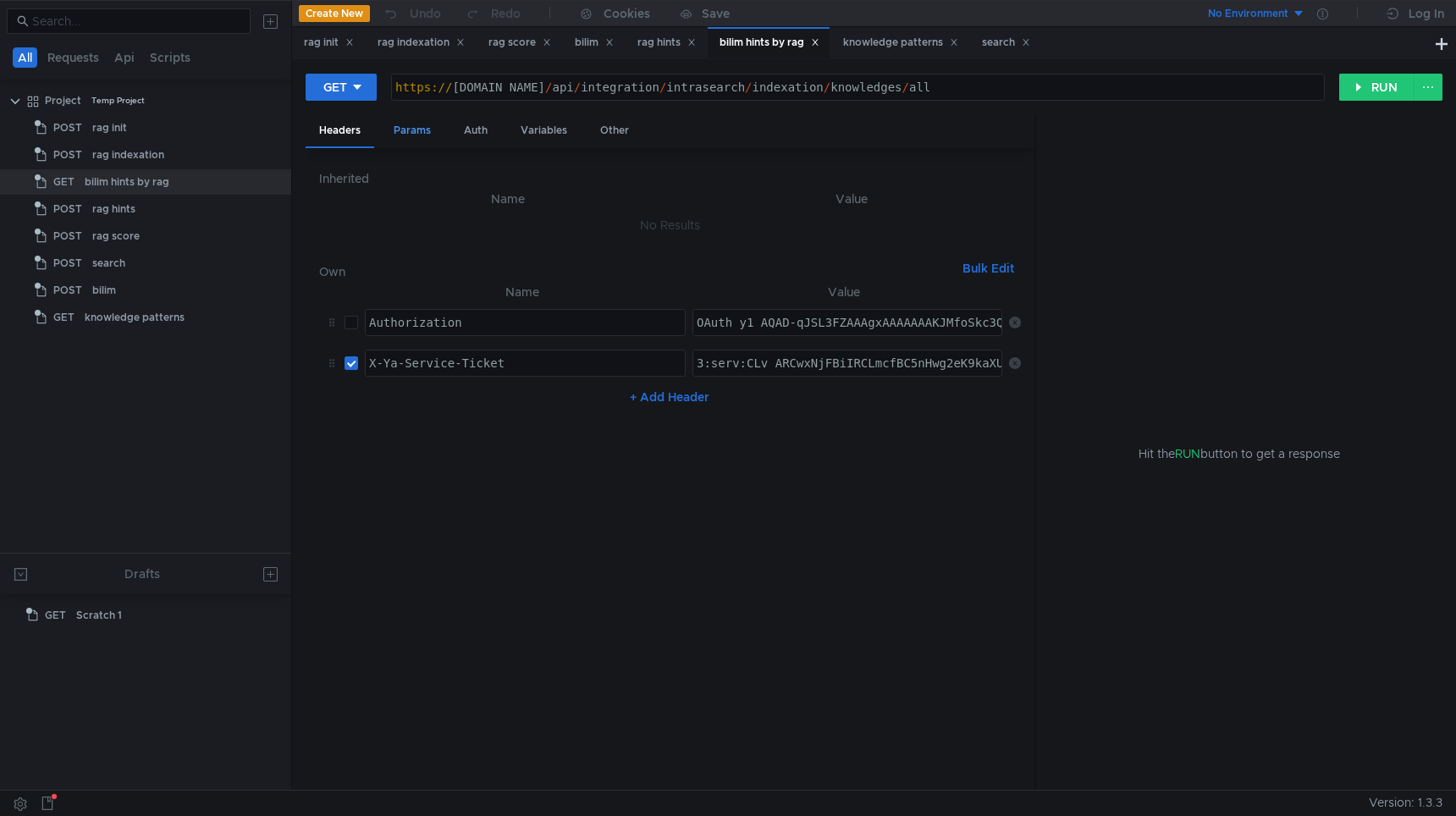
click at [411, 130] on div "Params" at bounding box center [412, 131] width 64 height 31
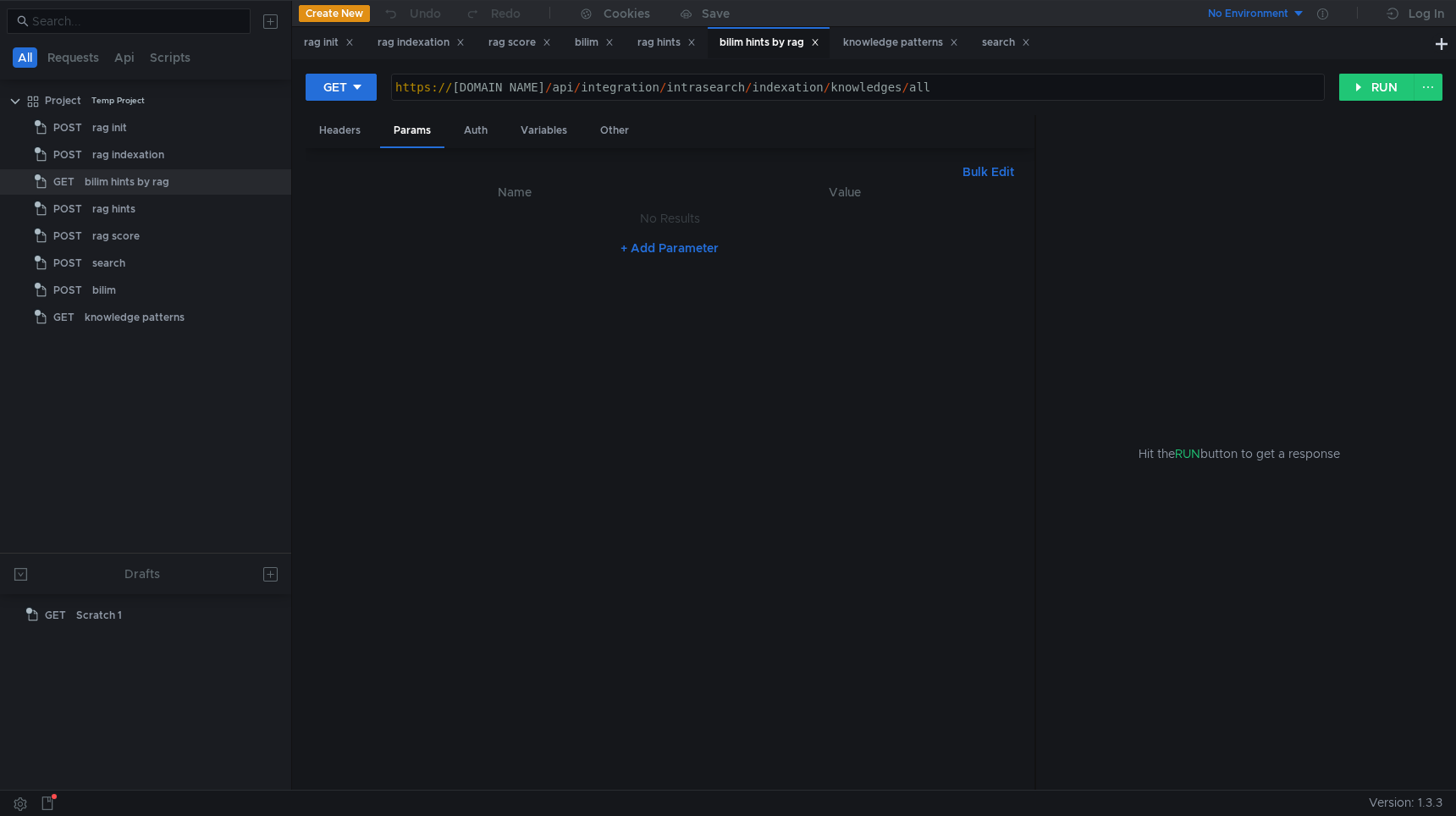
click at [363, 107] on div "GET https:// test-api.bilim.yandex-team.ru / api / integration / intrasearch / …" at bounding box center [874, 93] width 1137 height 42
click at [360, 82] on icon at bounding box center [357, 87] width 12 height 12
click at [341, 152] on li "POST" at bounding box center [343, 149] width 73 height 27
click at [1071, 94] on div "https:// test-api.bilim.yandex-team.ru / api / integration / intrasearch / inde…" at bounding box center [862, 100] width 924 height 40
type textarea "[URL][DOMAIN_NAME]"
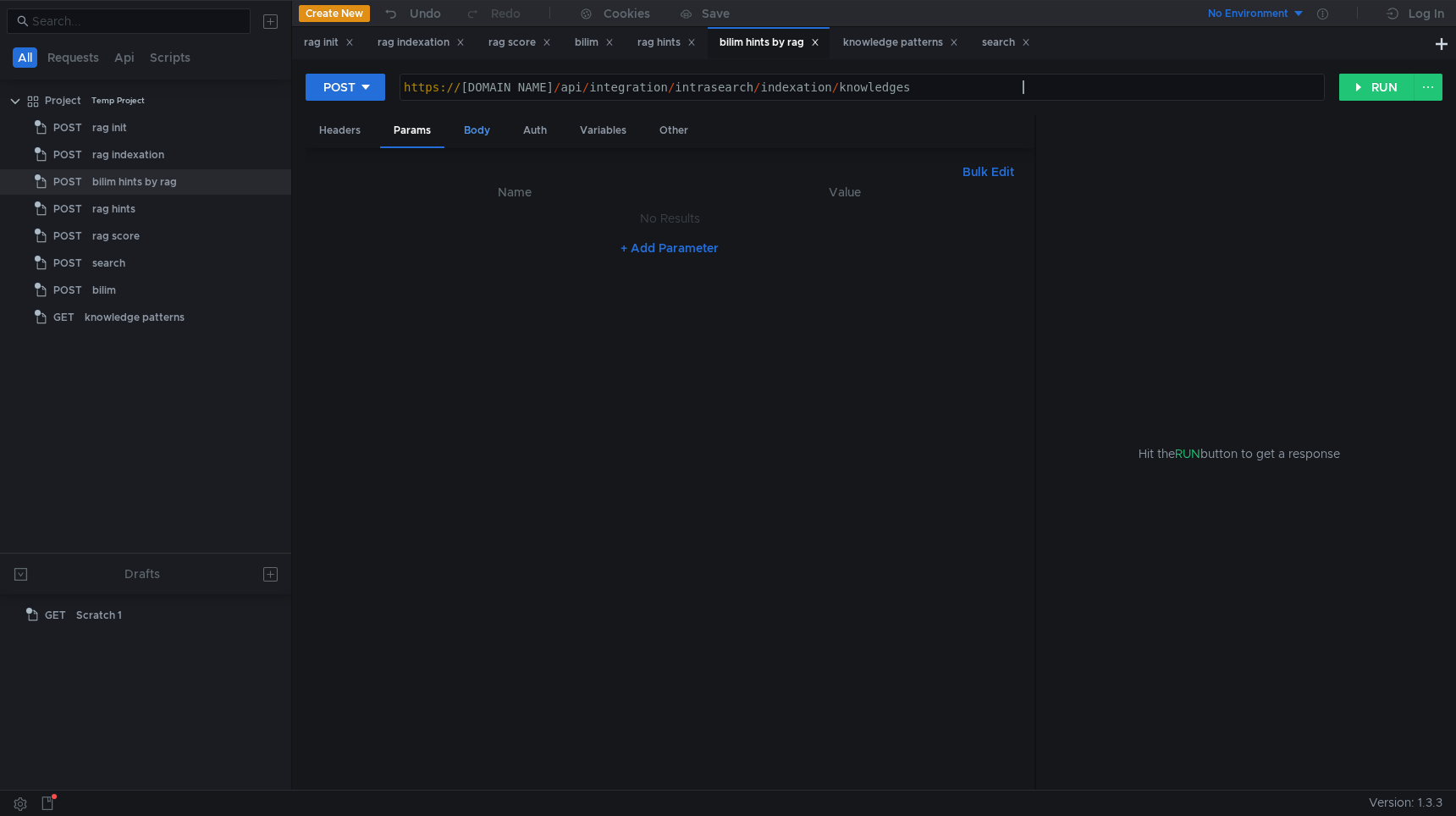
click at [463, 128] on div "Body" at bounding box center [478, 131] width 54 height 31
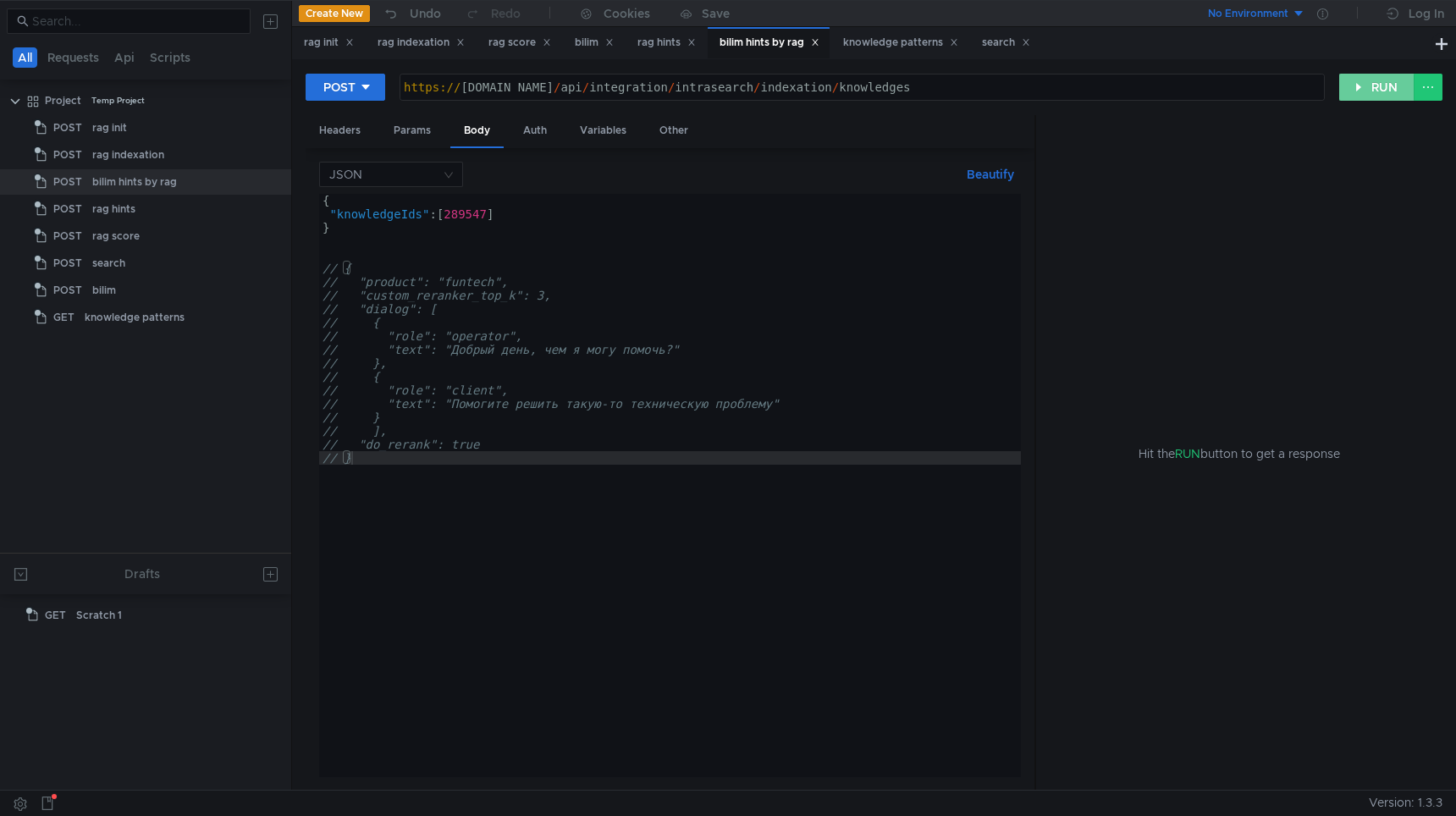
click at [1370, 96] on button "RUN" at bounding box center [1376, 87] width 75 height 27
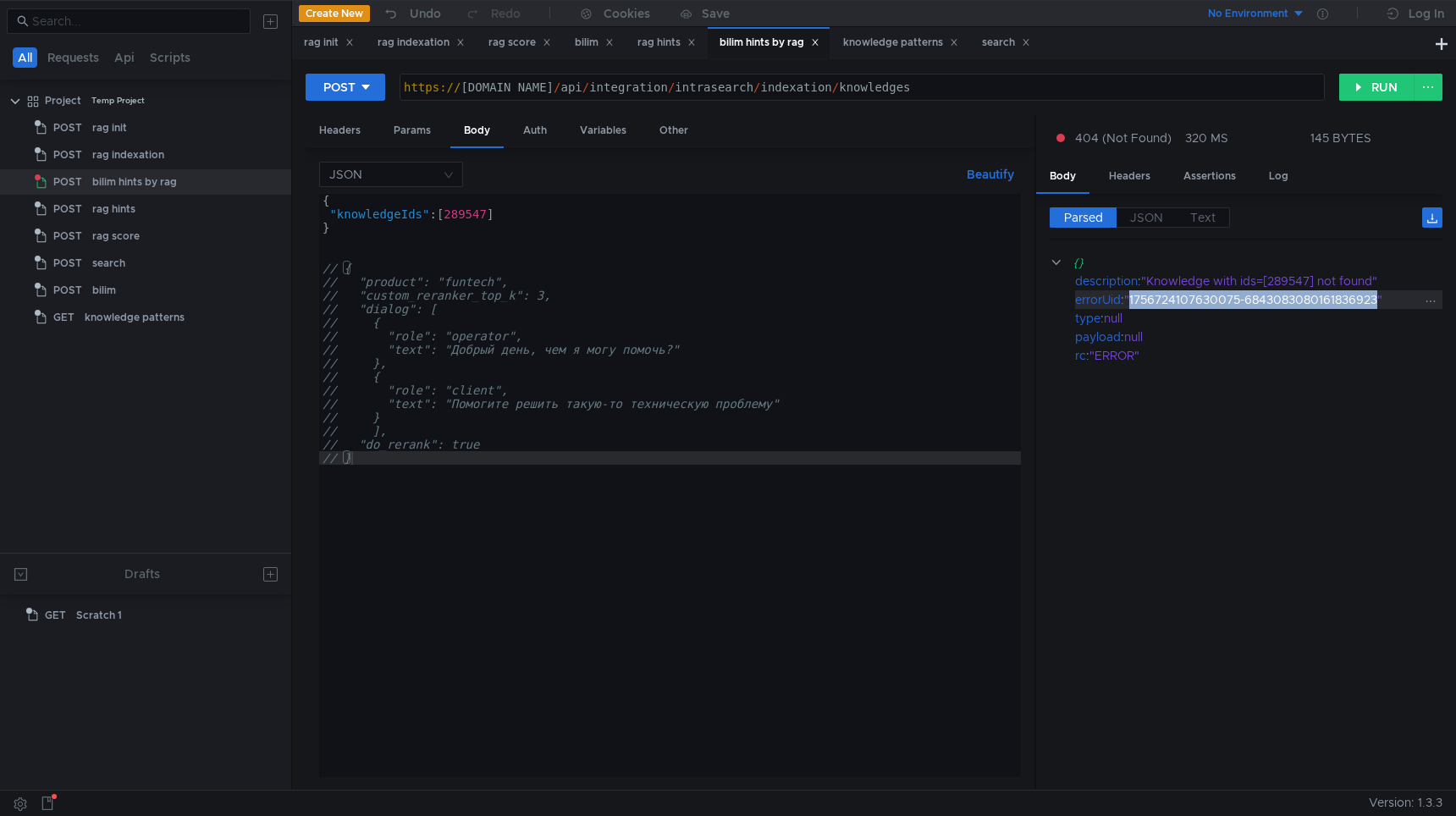
drag, startPoint x: 1134, startPoint y: 305, endPoint x: 1381, endPoint y: 307, distance: 247.0
click at [1382, 305] on div ""1756724107630075-6843083080161836923"" at bounding box center [1273, 300] width 298 height 19
copy div "1756724107630075-6843083080161836923"
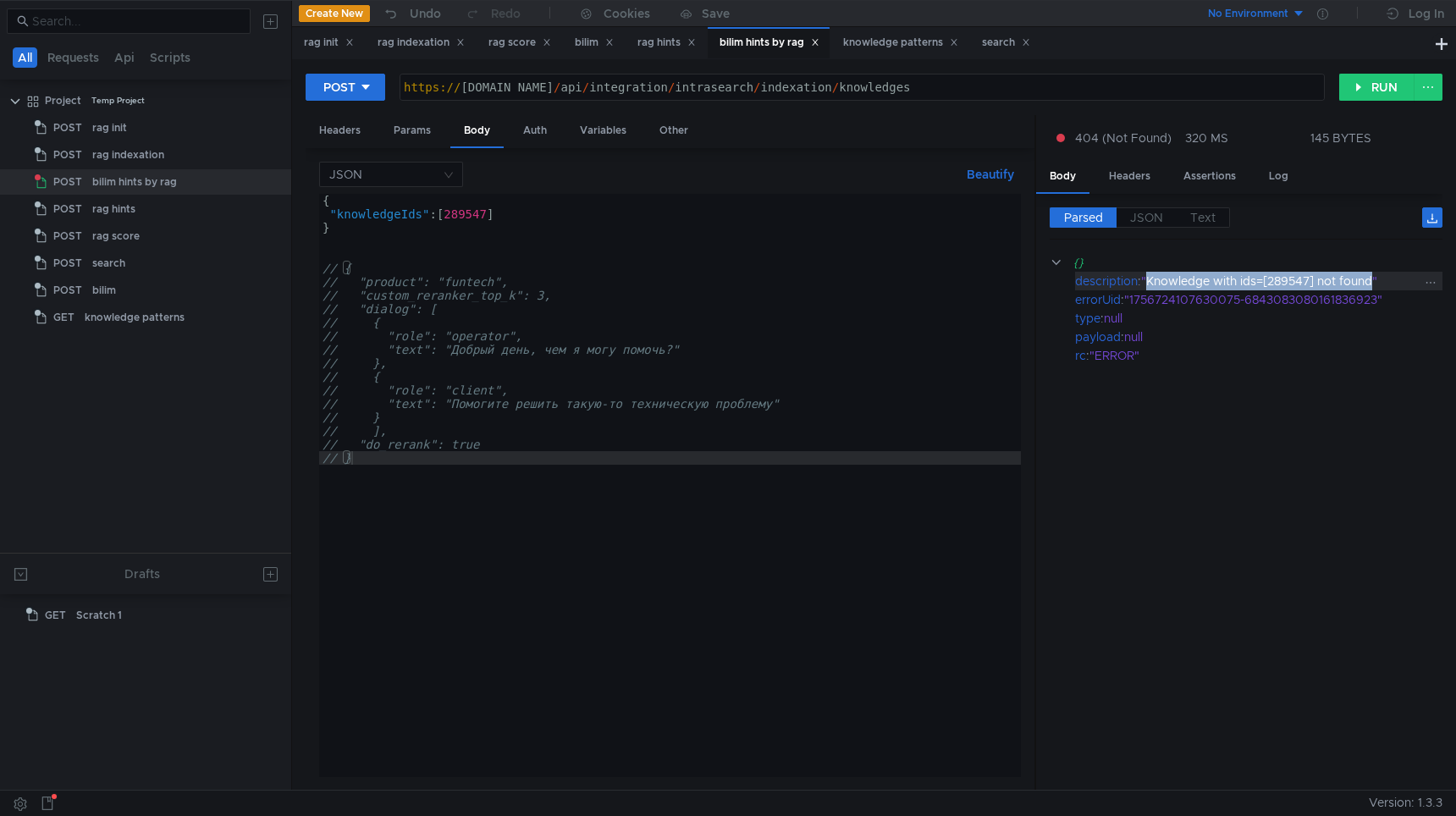
drag, startPoint x: 1381, startPoint y: 282, endPoint x: 1149, endPoint y: 285, distance: 232.0
click at [1149, 285] on div ""Knowledge with ids=[289547] not found"" at bounding box center [1282, 281] width 282 height 19
copy div "Knowledge with ids=[289547] not found"
click at [1377, 99] on button "RUN" at bounding box center [1376, 87] width 75 height 27
click at [1353, 89] on button "RUN" at bounding box center [1376, 87] width 75 height 27
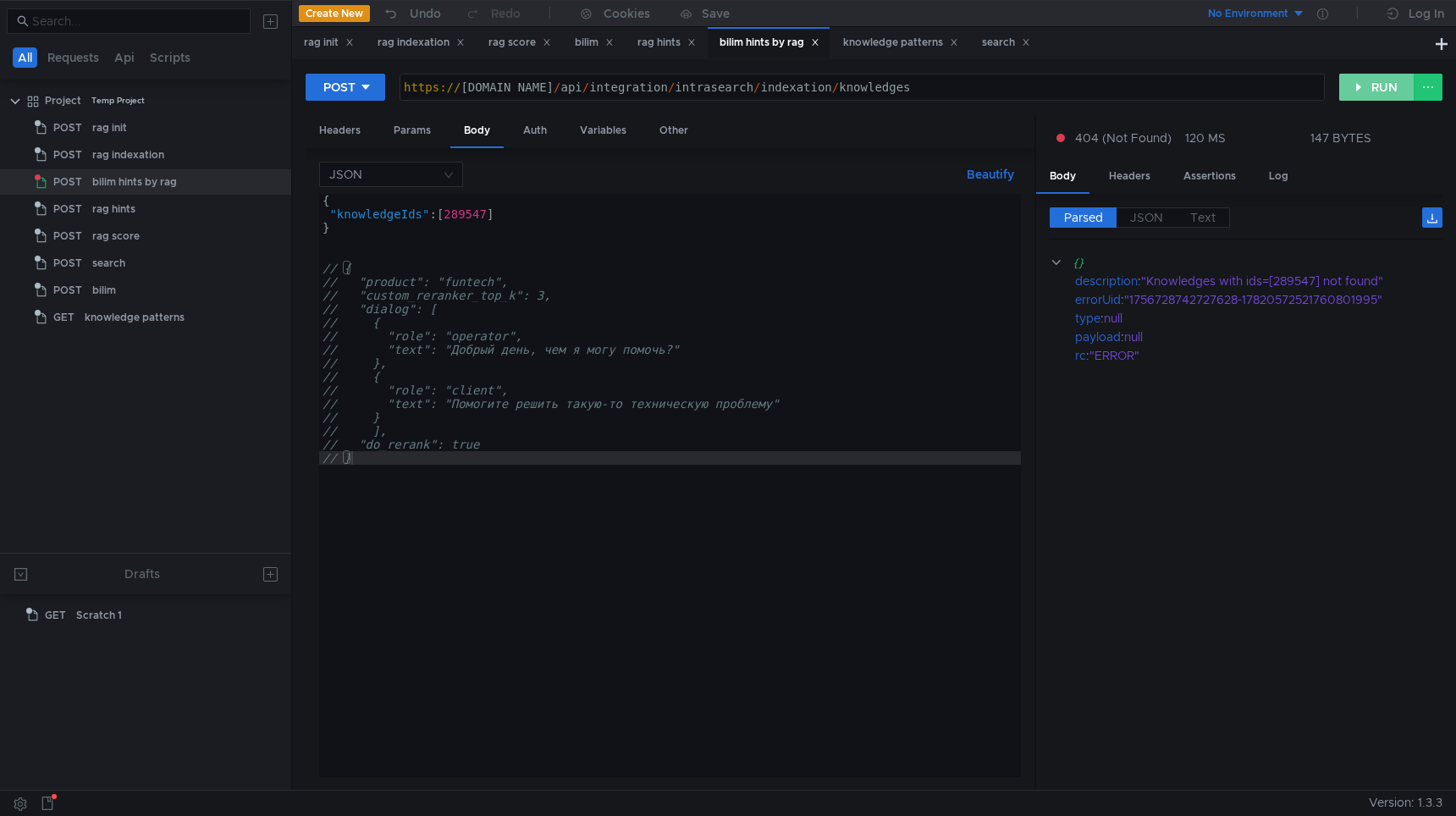
click at [1353, 89] on button "RUN" at bounding box center [1376, 87] width 75 height 27
